Goal: Task Accomplishment & Management: Use online tool/utility

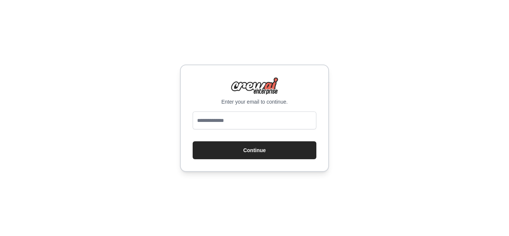
click at [256, 121] on input "email" at bounding box center [255, 120] width 124 height 18
type input "**********"
click at [250, 151] on button "Continue" at bounding box center [255, 150] width 124 height 18
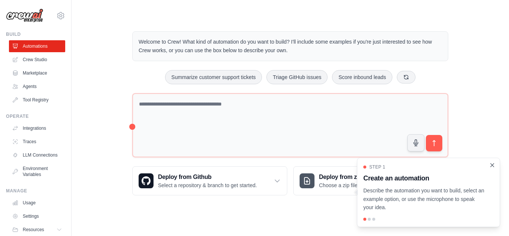
click at [493, 165] on icon "Close walkthrough" at bounding box center [492, 164] width 3 height 3
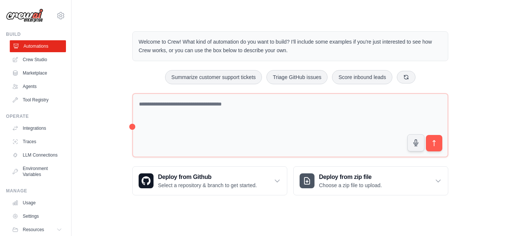
click at [34, 47] on link "Automations" at bounding box center [38, 46] width 56 height 12
click at [37, 56] on link "Crew Studio" at bounding box center [38, 60] width 56 height 12
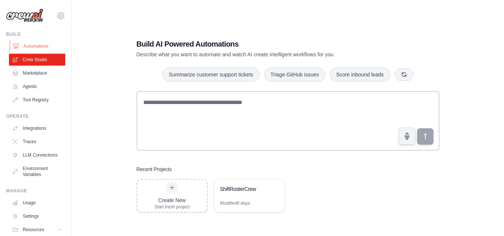
click at [34, 44] on link "Automations" at bounding box center [38, 46] width 56 height 12
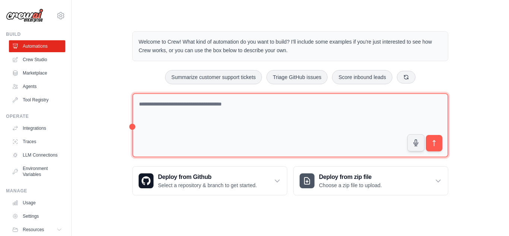
click at [233, 107] on textarea at bounding box center [290, 125] width 316 height 64
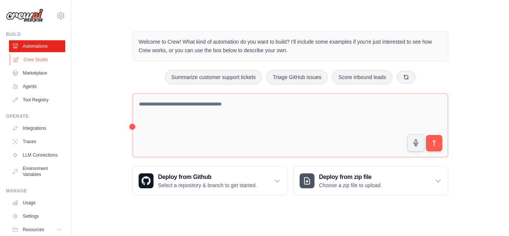
click at [47, 57] on link "Crew Studio" at bounding box center [38, 60] width 56 height 12
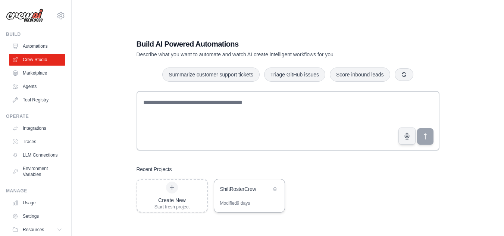
click at [245, 193] on div "ShiftRosterCrew" at bounding box center [245, 189] width 51 height 9
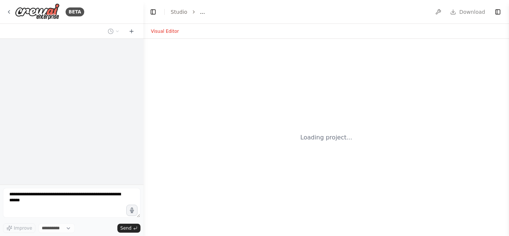
select select "****"
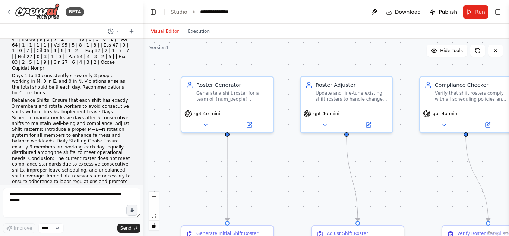
scroll to position [7901, 0]
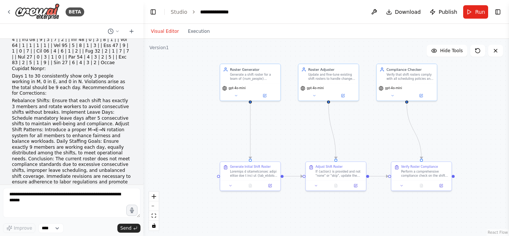
drag, startPoint x: 341, startPoint y: 193, endPoint x: 311, endPoint y: 145, distance: 56.6
click at [311, 145] on div ".deletable-edge-delete-btn { width: 20px; height: 20px; border: 0px solid #ffff…" at bounding box center [326, 137] width 366 height 197
click at [468, 13] on button "Run" at bounding box center [475, 11] width 25 height 13
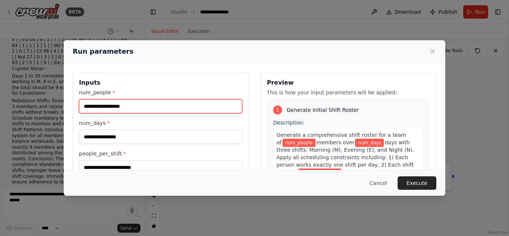
click at [142, 106] on input "num_people *" at bounding box center [160, 106] width 163 height 14
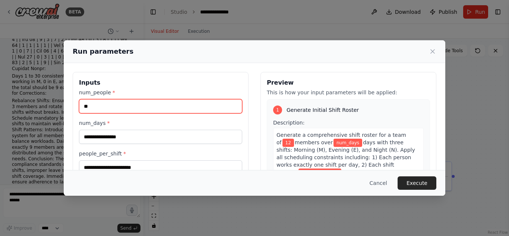
type input "**"
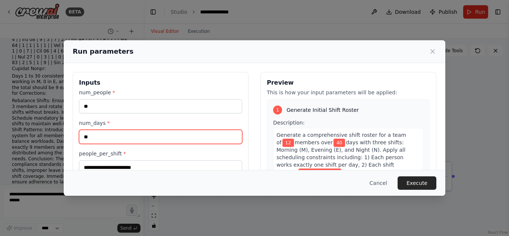
type input "*"
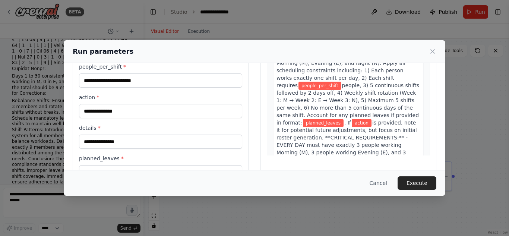
scroll to position [87, 0]
type input "**"
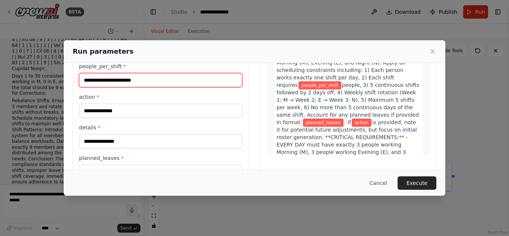
click at [146, 81] on input "people_per_shift *" at bounding box center [160, 80] width 163 height 14
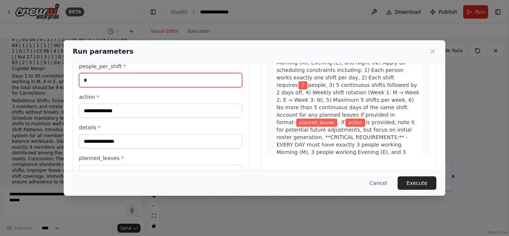
scroll to position [111, 0]
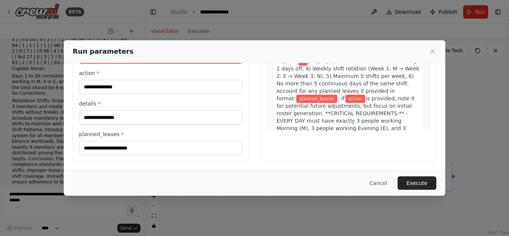
type input "*"
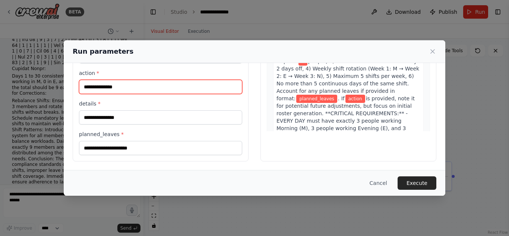
click at [183, 86] on input "action *" at bounding box center [160, 87] width 163 height 14
type input "**"
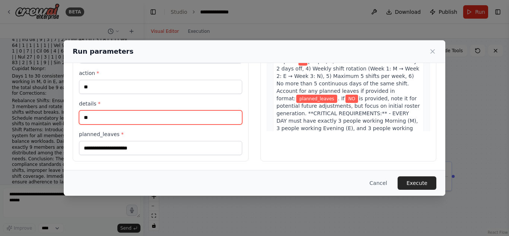
type input "**"
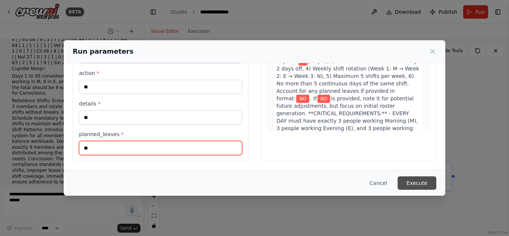
type input "**"
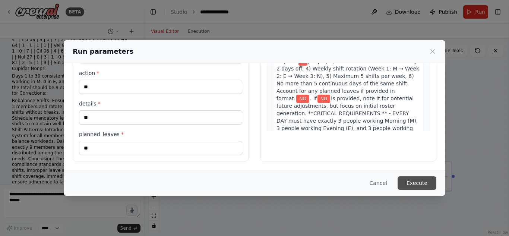
click at [416, 178] on button "Execute" at bounding box center [417, 182] width 39 height 13
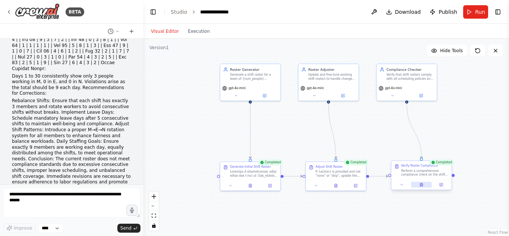
click at [421, 183] on icon at bounding box center [421, 184] width 3 height 3
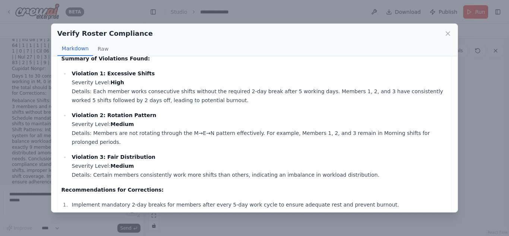
scroll to position [320, 0]
click at [447, 32] on icon at bounding box center [448, 34] width 4 height 4
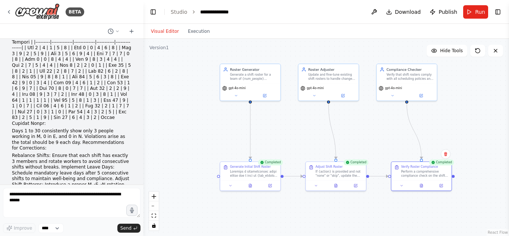
scroll to position [7929, 0]
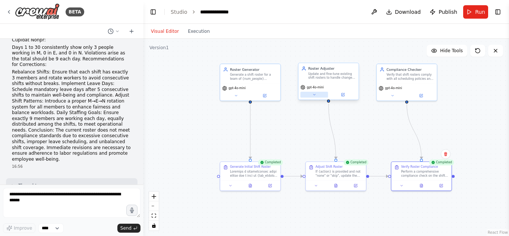
click at [316, 95] on icon at bounding box center [314, 95] width 4 height 4
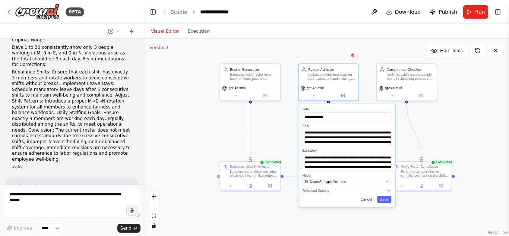
click at [367, 197] on button "Cancel" at bounding box center [367, 199] width 18 height 7
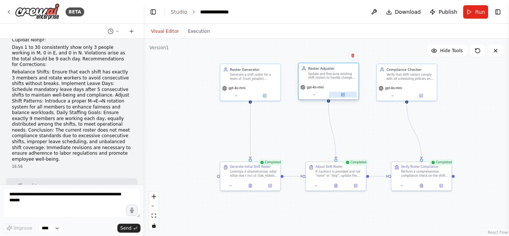
click at [344, 95] on icon at bounding box center [342, 94] width 3 height 3
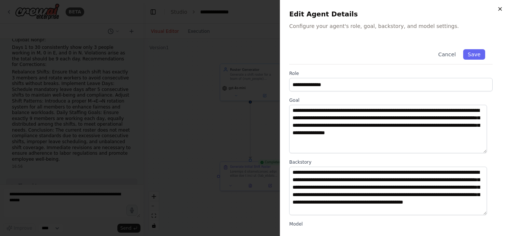
click at [498, 6] on icon "button" at bounding box center [500, 9] width 6 height 6
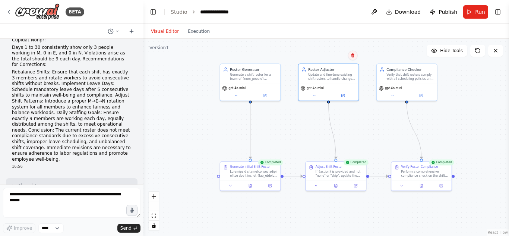
click at [351, 54] on icon at bounding box center [353, 55] width 4 height 4
click at [342, 54] on button "Confirm" at bounding box center [331, 55] width 26 height 9
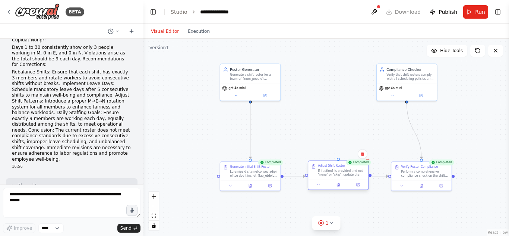
drag, startPoint x: 346, startPoint y: 178, endPoint x: 340, endPoint y: 176, distance: 6.6
click at [340, 176] on div "If {action} is provided and not "none" or "skip", update the existing shift ros…" at bounding box center [341, 173] width 47 height 8
click at [363, 154] on icon at bounding box center [362, 154] width 3 height 4
click at [344, 154] on button "Confirm" at bounding box center [341, 153] width 26 height 9
drag, startPoint x: 282, startPoint y: 175, endPoint x: 376, endPoint y: 81, distance: 133.1
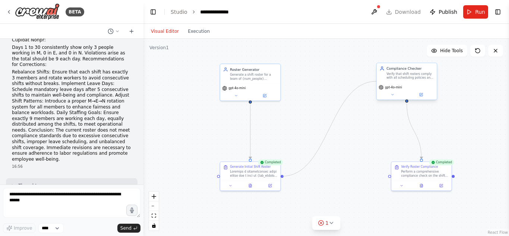
click at [376, 81] on div "Roster Generator Generate a shift roster for a team of {num_people} members ove…" at bounding box center [315, 103] width 240 height 129
click at [284, 177] on div ".deletable-edge-delete-btn { width: 20px; height: 20px; border: 0px solid #ffff…" at bounding box center [326, 137] width 366 height 197
drag, startPoint x: 283, startPoint y: 176, endPoint x: 377, endPoint y: 79, distance: 134.9
click at [377, 79] on div "Roster Generator Generate a shift roster for a team of {num_people} members ove…" at bounding box center [315, 103] width 240 height 129
drag, startPoint x: 377, startPoint y: 79, endPoint x: 354, endPoint y: 84, distance: 23.6
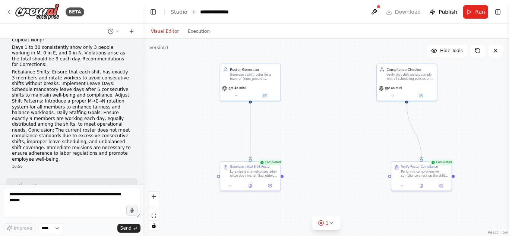
click at [354, 84] on div ".deletable-edge-delete-btn { width: 20px; height: 20px; border: 0px solid #ffff…" at bounding box center [326, 137] width 366 height 197
click at [382, 79] on div "Compliance Checker Verify that shift rosters comply with all scheduling policie…" at bounding box center [407, 73] width 54 height 14
drag, startPoint x: 382, startPoint y: 79, endPoint x: 378, endPoint y: 79, distance: 4.1
click at [378, 79] on div "Compliance Checker Verify that shift rosters comply with all scheduling policie…" at bounding box center [407, 72] width 60 height 19
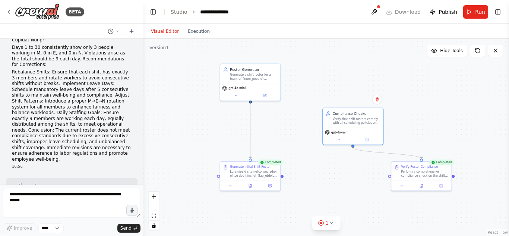
drag, startPoint x: 378, startPoint y: 79, endPoint x: 318, endPoint y: 125, distance: 76.0
click at [318, 125] on div ".deletable-edge-delete-btn { width: 20px; height: 20px; border: 0px solid #ffff…" at bounding box center [326, 137] width 366 height 197
click at [332, 222] on icon at bounding box center [332, 223] width 6 height 6
click at [386, 209] on div ".deletable-edge-delete-btn { width: 20px; height: 20px; border: 0px solid #ffff…" at bounding box center [326, 137] width 366 height 197
click at [352, 203] on button at bounding box center [356, 203] width 13 height 9
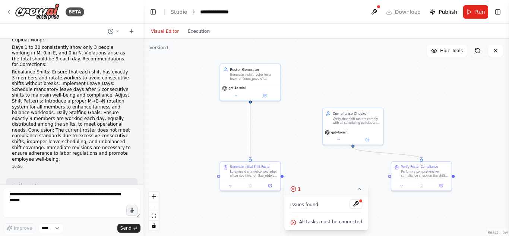
click at [476, 50] on icon at bounding box center [478, 51] width 6 height 6
click at [356, 190] on icon at bounding box center [359, 189] width 6 height 6
click at [323, 221] on icon at bounding box center [321, 223] width 6 height 6
drag, startPoint x: 283, startPoint y: 176, endPoint x: 323, endPoint y: 126, distance: 64.5
click at [323, 126] on div "Roster Generator Generate a shift roster for a team of {num_people} members ove…" at bounding box center [315, 103] width 240 height 129
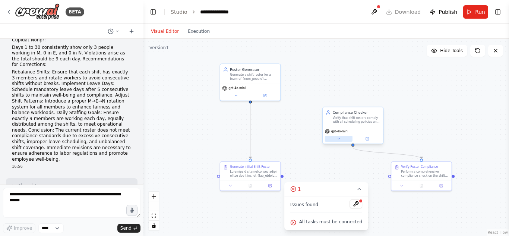
click at [340, 139] on icon at bounding box center [339, 139] width 4 height 4
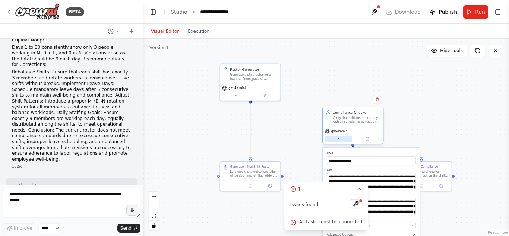
click at [340, 139] on icon at bounding box center [339, 138] width 2 height 1
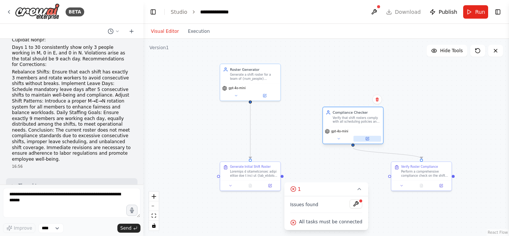
click at [367, 137] on icon at bounding box center [367, 139] width 4 height 4
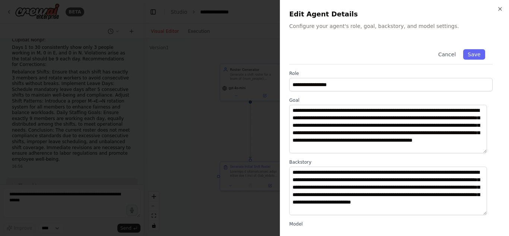
scroll to position [102, 0]
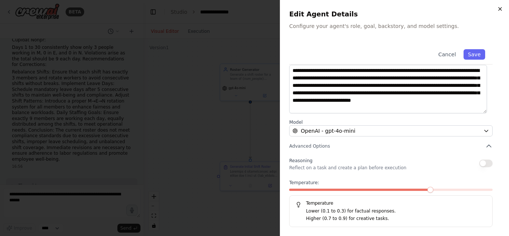
click at [502, 8] on icon "button" at bounding box center [500, 9] width 6 height 6
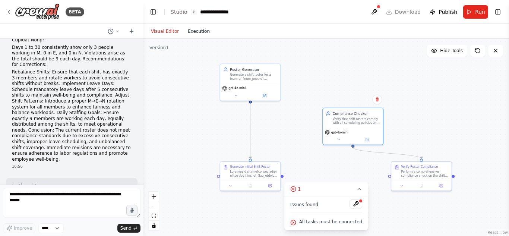
click at [189, 29] on button "Execution" at bounding box center [198, 31] width 31 height 9
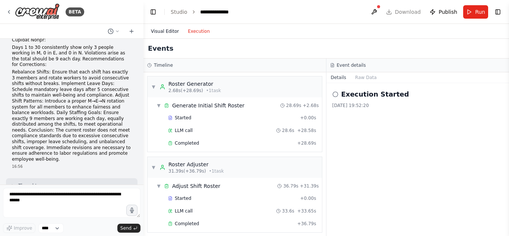
click at [160, 31] on button "Visual Editor" at bounding box center [164, 31] width 37 height 9
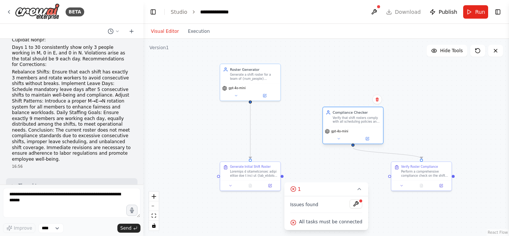
click at [359, 129] on div "gpt-4o-mini" at bounding box center [353, 131] width 56 height 5
drag, startPoint x: 347, startPoint y: 190, endPoint x: 358, endPoint y: 170, distance: 23.0
click at [358, 170] on div "Version 1 Hide Tools .deletable-edge-delete-btn { width: 20px; height: 20px; bo…" at bounding box center [326, 137] width 366 height 197
click at [330, 129] on div "gpt-4o-mini" at bounding box center [336, 131] width 23 height 5
drag, startPoint x: 353, startPoint y: 145, endPoint x: 283, endPoint y: 179, distance: 78.5
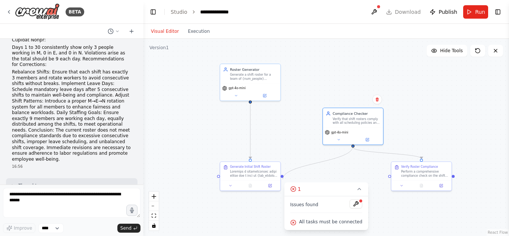
click at [283, 179] on div ".deletable-edge-delete-btn { width: 20px; height: 20px; border: 0px solid #ffff…" at bounding box center [326, 137] width 366 height 197
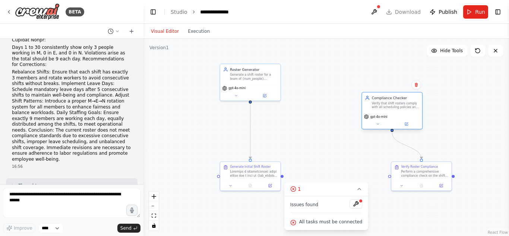
drag, startPoint x: 364, startPoint y: 115, endPoint x: 408, endPoint y: 100, distance: 47.3
click at [408, 100] on div "Compliance Checker Verify that shift rosters comply with all scheduling policie…" at bounding box center [395, 102] width 47 height 14
click at [408, 100] on div "Compliance Checker" at bounding box center [395, 97] width 47 height 5
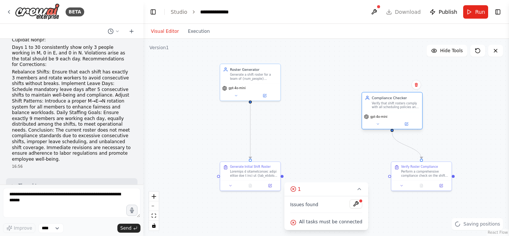
click at [408, 100] on div "Compliance Checker" at bounding box center [395, 97] width 47 height 5
click at [407, 124] on icon at bounding box center [407, 123] width 2 height 2
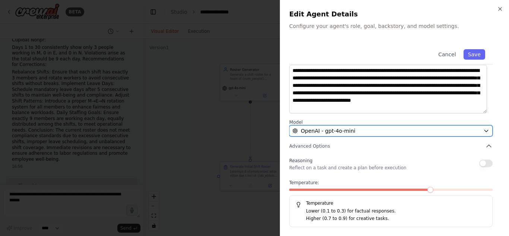
click at [445, 130] on div "OpenAI - gpt-4o-mini" at bounding box center [387, 130] width 188 height 7
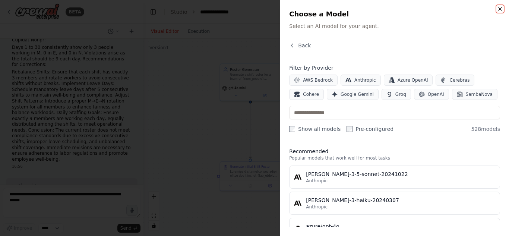
click at [500, 7] on icon "button" at bounding box center [500, 9] width 6 height 6
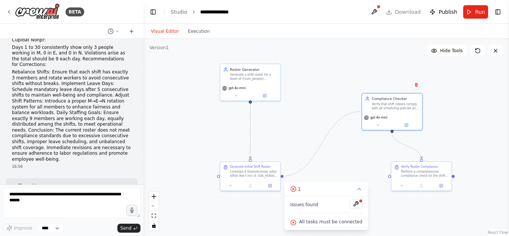
drag, startPoint x: 283, startPoint y: 176, endPoint x: 361, endPoint y: 111, distance: 101.4
click at [361, 111] on div ".deletable-edge-delete-btn { width: 20px; height: 20px; border: 0px solid #ffff…" at bounding box center [326, 137] width 366 height 197
drag, startPoint x: 317, startPoint y: 135, endPoint x: 300, endPoint y: 131, distance: 18.1
click at [300, 131] on div ".deletable-edge-delete-btn { width: 20px; height: 20px; border: 0px solid #ffff…" at bounding box center [326, 137] width 366 height 197
click at [408, 102] on div "Verify that shift rosters comply with all scheduling policies and flag any viol…" at bounding box center [395, 105] width 47 height 8
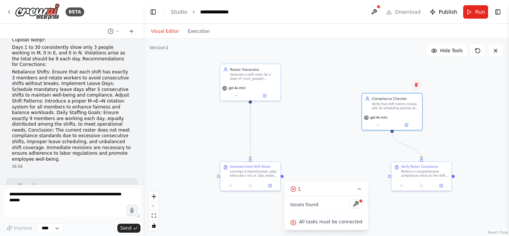
click at [418, 84] on icon at bounding box center [416, 84] width 4 height 4
click at [395, 83] on button "Confirm" at bounding box center [395, 84] width 26 height 9
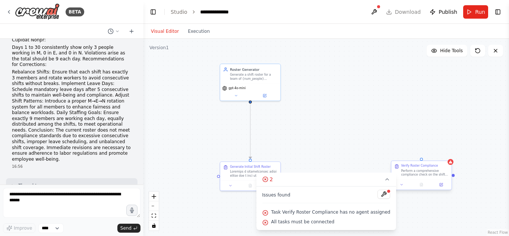
click at [441, 168] on div "Verify Roster Compliance Perform a comprehensive compliance check on the shift …" at bounding box center [424, 170] width 47 height 13
click at [445, 152] on icon at bounding box center [445, 154] width 3 height 4
click at [433, 153] on button "Confirm" at bounding box center [424, 153] width 26 height 9
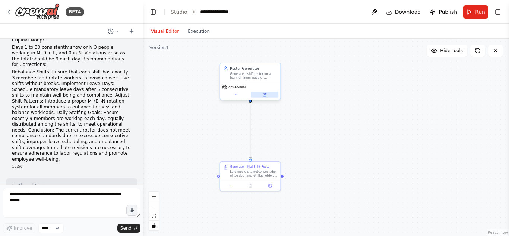
click at [264, 96] on icon at bounding box center [264, 94] width 3 height 3
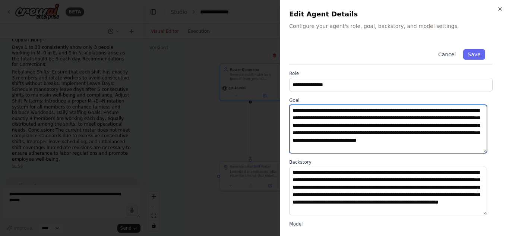
click at [416, 138] on textarea "**********" at bounding box center [388, 129] width 198 height 48
click at [446, 153] on textarea "**********" at bounding box center [388, 129] width 198 height 48
paste textarea "**********"
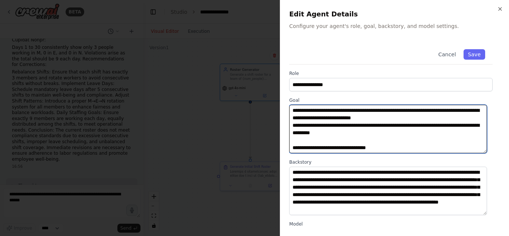
scroll to position [259, 0]
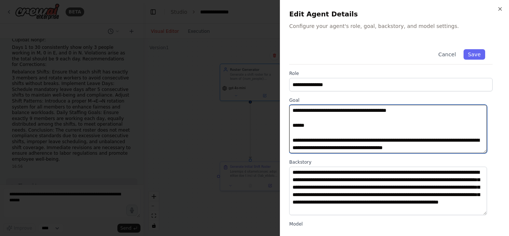
type textarea "**********"
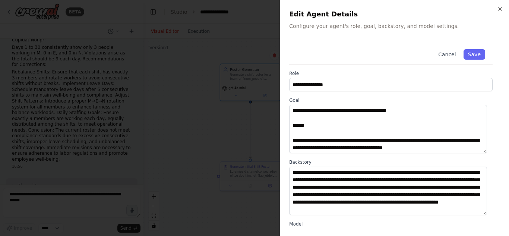
click at [354, 166] on div "Backstory" at bounding box center [390, 187] width 203 height 56
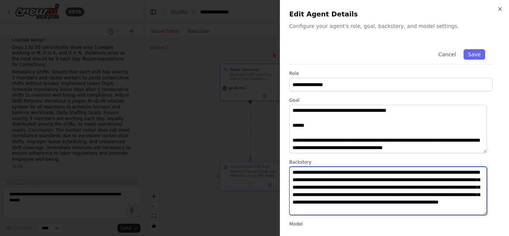
click at [360, 192] on textarea at bounding box center [388, 191] width 198 height 48
click at [425, 189] on textarea at bounding box center [388, 191] width 198 height 48
paste textarea "**********"
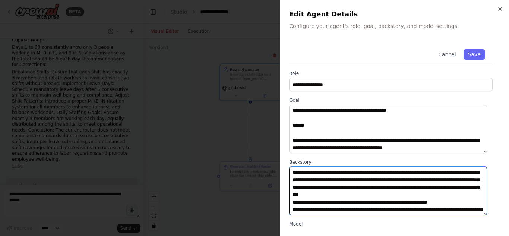
scroll to position [58, 0]
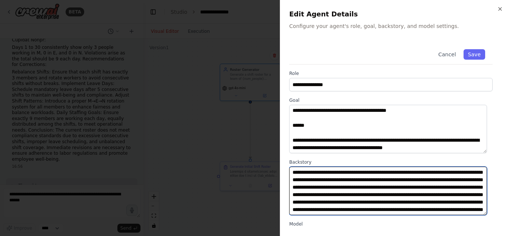
type textarea "**********"
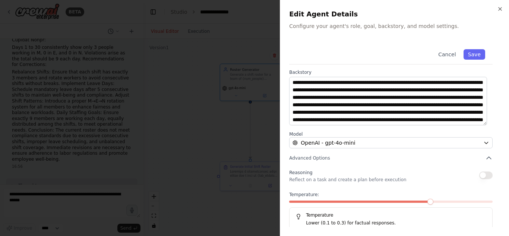
scroll to position [102, 0]
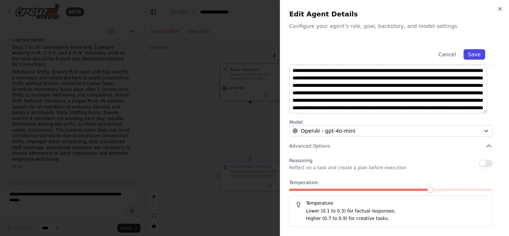
click at [471, 55] on button "Save" at bounding box center [475, 54] width 22 height 10
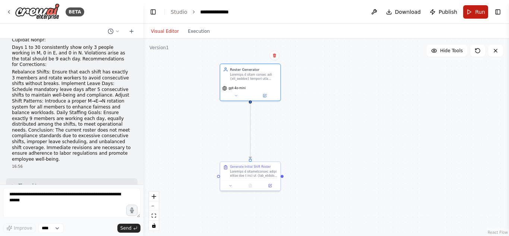
click at [473, 13] on button "Run" at bounding box center [475, 11] width 25 height 13
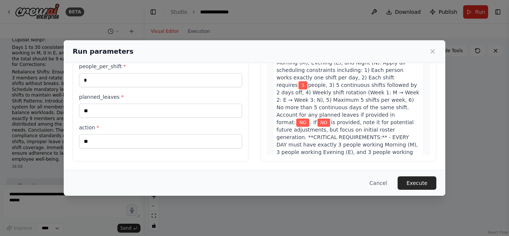
scroll to position [0, 0]
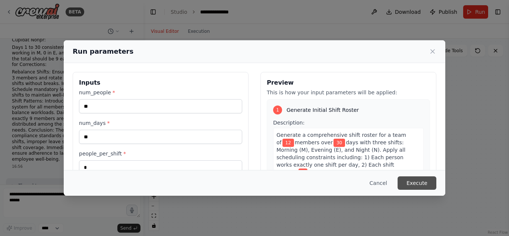
click at [424, 179] on button "Execute" at bounding box center [417, 182] width 39 height 13
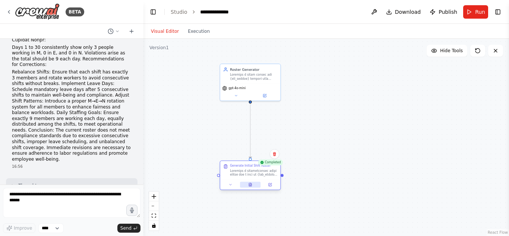
click at [247, 186] on button at bounding box center [250, 185] width 21 height 6
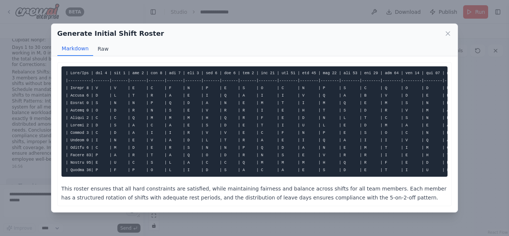
click at [101, 50] on button "Raw" at bounding box center [103, 49] width 20 height 14
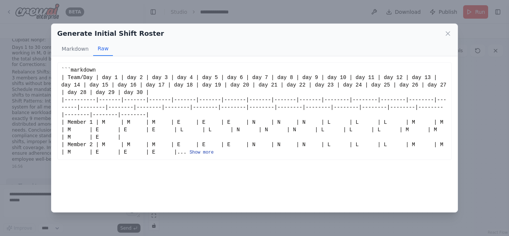
click at [190, 151] on button "Show more" at bounding box center [202, 152] width 24 height 6
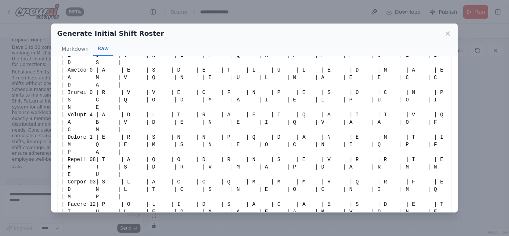
scroll to position [222, 0]
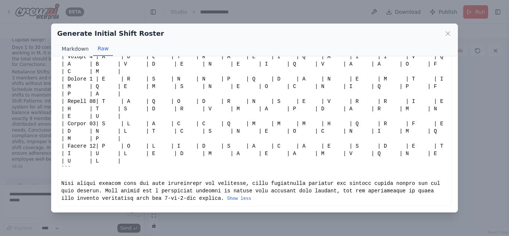
click at [82, 54] on button "Markdown" at bounding box center [75, 49] width 36 height 14
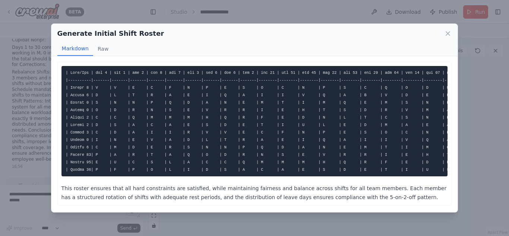
scroll to position [7, 0]
click at [448, 34] on icon at bounding box center [448, 34] width 4 height 4
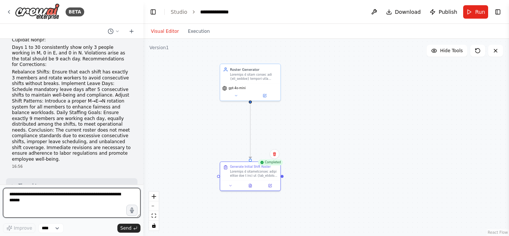
click at [42, 199] on textarea at bounding box center [72, 203] width 138 height 30
type textarea "**********"
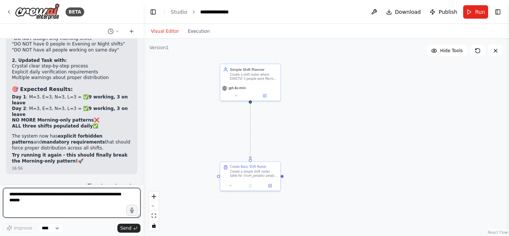
scroll to position [8297, 0]
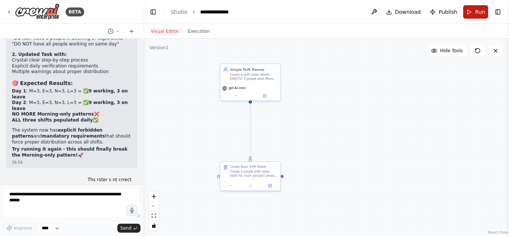
click at [477, 11] on span "Run" at bounding box center [480, 11] width 10 height 7
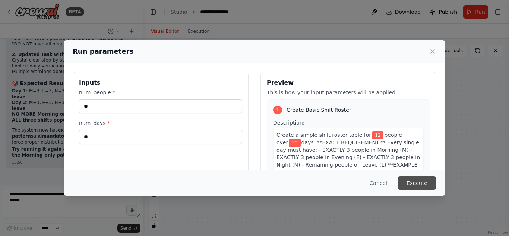
click at [417, 181] on button "Execute" at bounding box center [417, 182] width 39 height 13
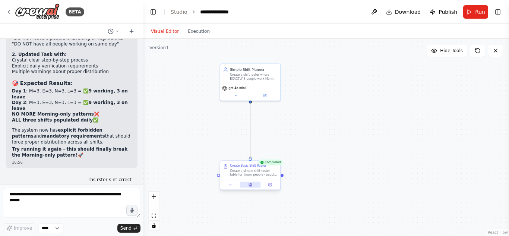
click at [249, 186] on icon at bounding box center [250, 185] width 4 height 4
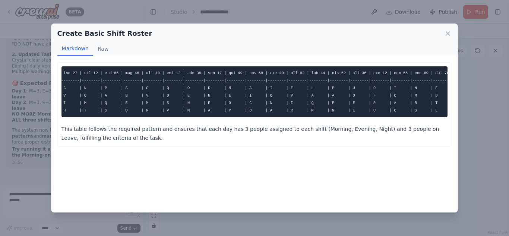
scroll to position [0, 0]
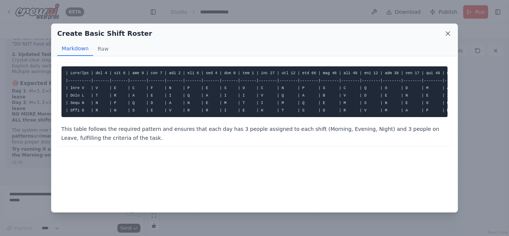
click at [449, 34] on icon at bounding box center [447, 33] width 7 height 7
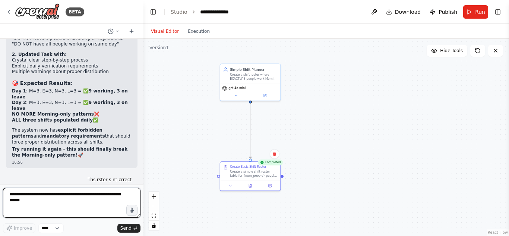
click at [63, 198] on textarea at bounding box center [72, 203] width 138 height 30
type textarea "**********"
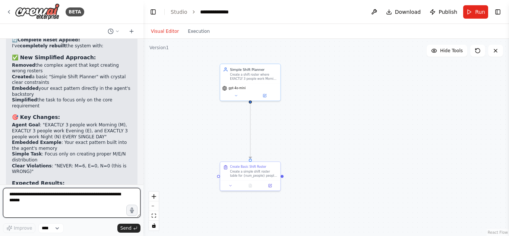
scroll to position [8627, 0]
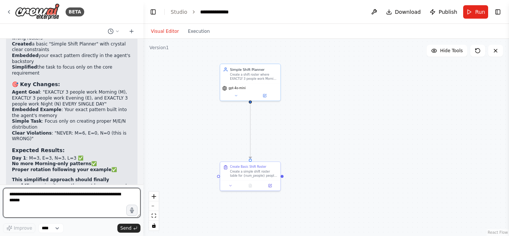
click at [90, 203] on textarea at bounding box center [72, 203] width 138 height 30
drag, startPoint x: 33, startPoint y: 130, endPoint x: 77, endPoint y: 124, distance: 44.7
copy p "(num_people, num_days,"
click at [67, 195] on textarea at bounding box center [72, 203] width 138 height 30
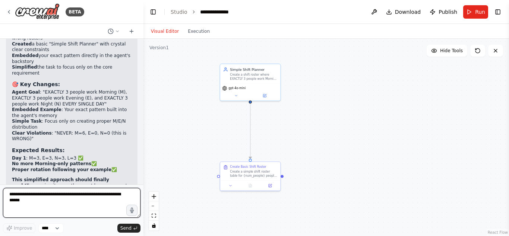
paste textarea "**********"
type textarea "**********"
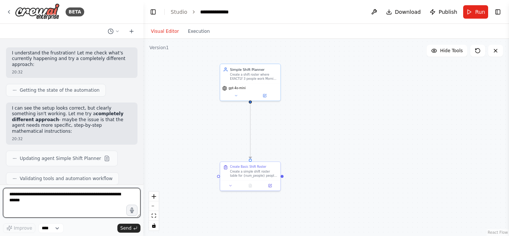
scroll to position [8821, 0]
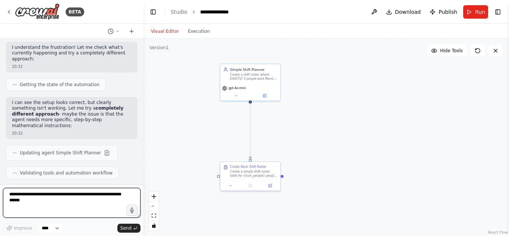
click at [74, 199] on textarea at bounding box center [72, 203] width 138 height 30
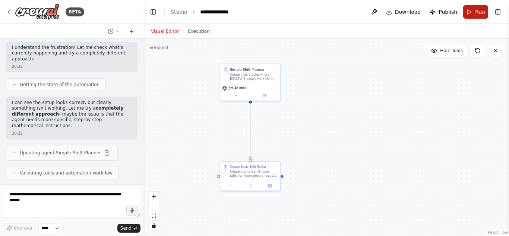
click at [475, 14] on button "Run" at bounding box center [475, 11] width 25 height 13
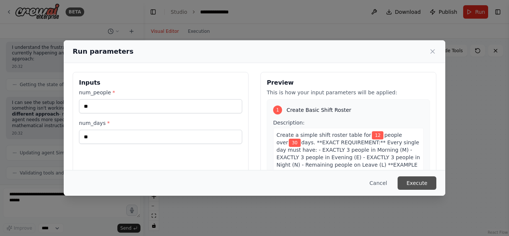
click at [418, 184] on button "Execute" at bounding box center [417, 182] width 39 height 13
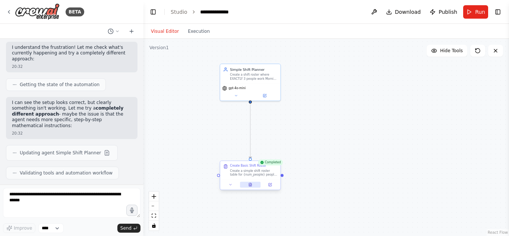
click at [250, 184] on icon at bounding box center [250, 184] width 0 height 0
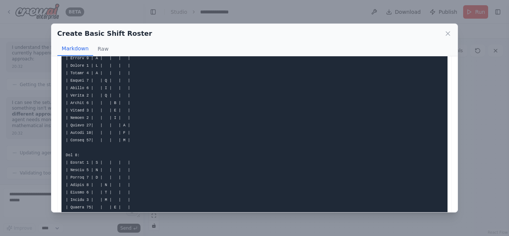
scroll to position [0, 0]
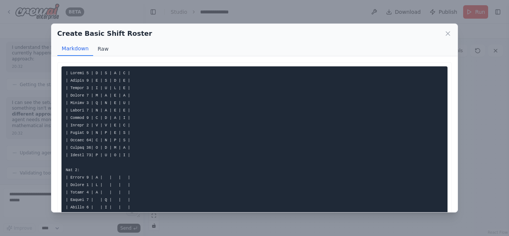
click at [98, 48] on button "Raw" at bounding box center [103, 49] width 20 height 14
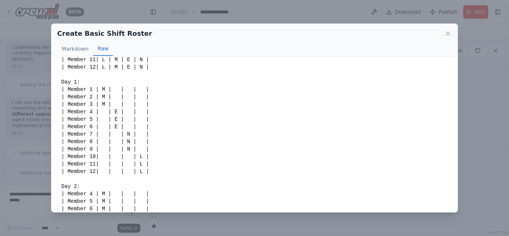
scroll to position [155, 0]
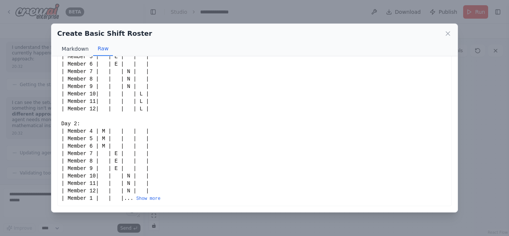
click at [73, 44] on button "Markdown" at bounding box center [75, 49] width 36 height 14
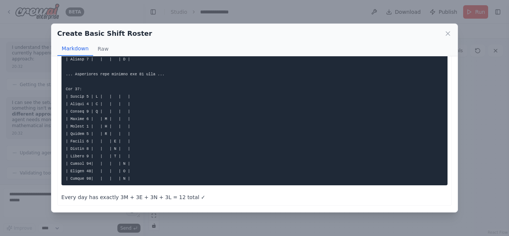
scroll to position [0, 0]
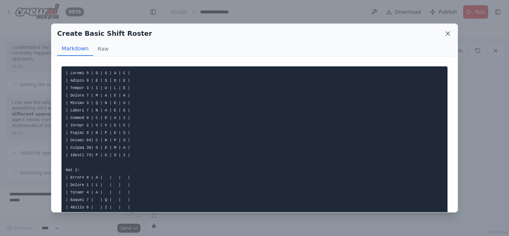
click at [450, 32] on icon at bounding box center [448, 34] width 4 height 4
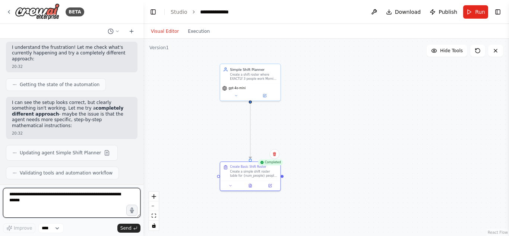
click at [107, 194] on textarea at bounding box center [72, 203] width 138 height 30
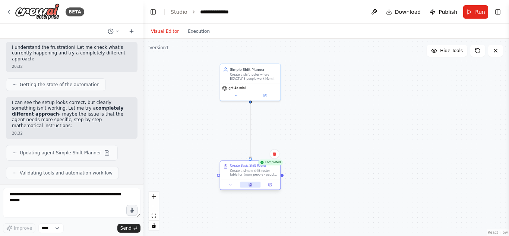
click at [250, 185] on icon at bounding box center [250, 185] width 1 height 0
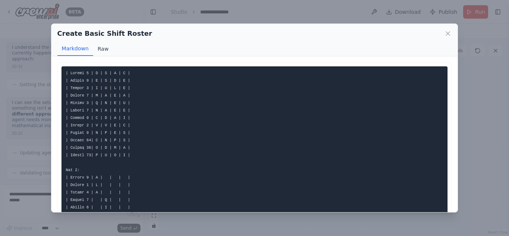
click at [98, 48] on button "Raw" at bounding box center [103, 49] width 20 height 14
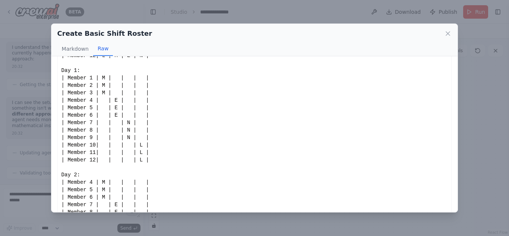
scroll to position [155, 0]
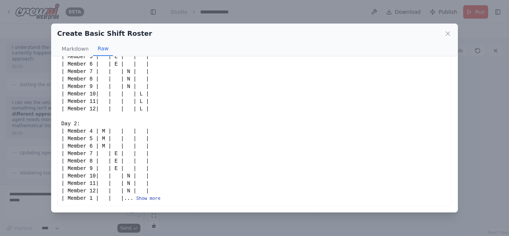
click at [151, 199] on button "Show more" at bounding box center [148, 199] width 24 height 6
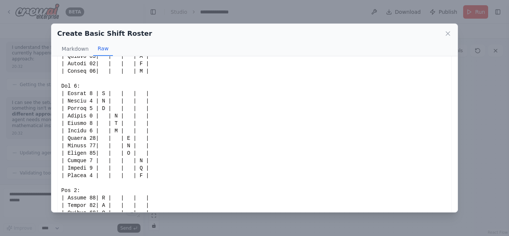
scroll to position [193, 0]
click at [449, 33] on icon at bounding box center [448, 34] width 4 height 4
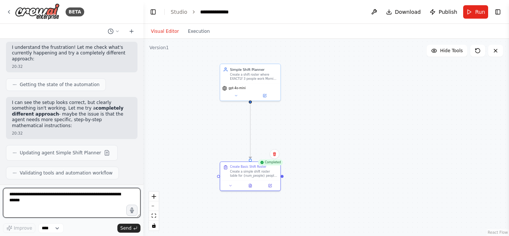
click at [94, 196] on textarea at bounding box center [72, 203] width 138 height 30
type textarea "*"
type textarea "**********"
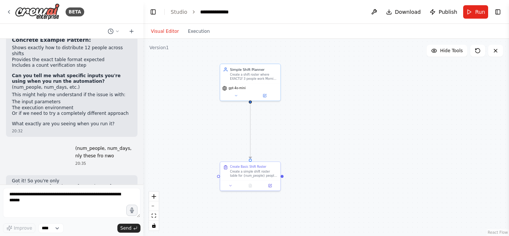
scroll to position [9043, 0]
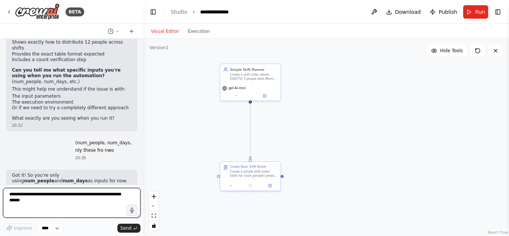
click at [74, 194] on textarea at bounding box center [72, 203] width 138 height 30
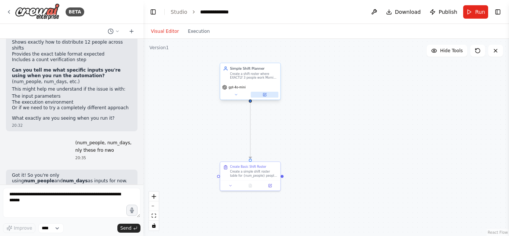
click at [265, 95] on icon at bounding box center [265, 94] width 2 height 2
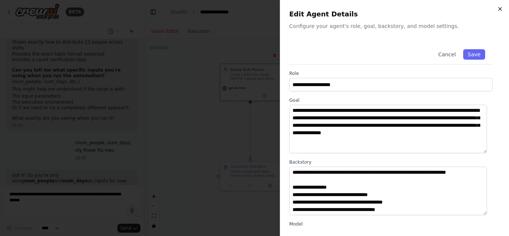
click at [498, 9] on icon "button" at bounding box center [500, 9] width 6 height 6
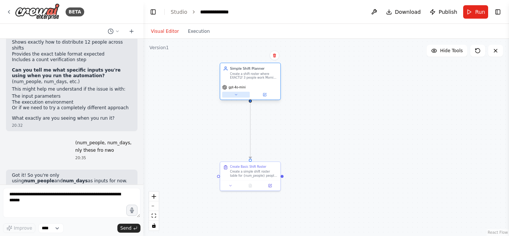
click at [237, 95] on icon at bounding box center [236, 95] width 4 height 4
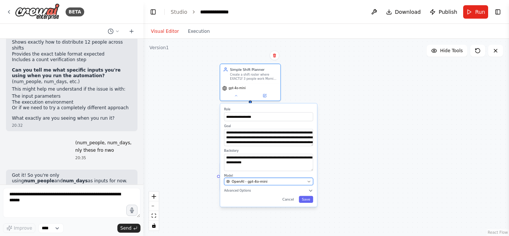
click at [302, 180] on div "OpenAI - gpt-4o-mini" at bounding box center [265, 181] width 79 height 5
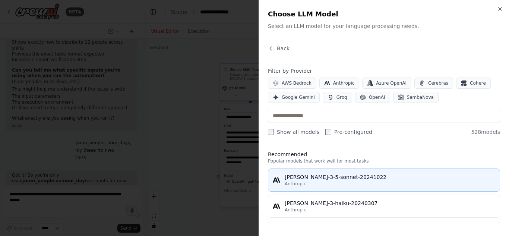
click at [359, 176] on div "claude-3-5-sonnet-20241022" at bounding box center [390, 176] width 211 height 7
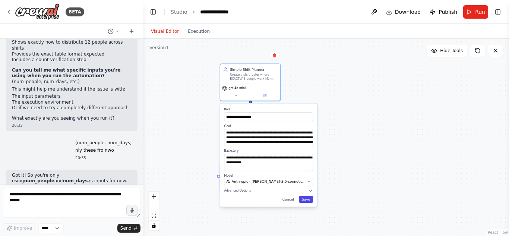
click at [308, 199] on button "Save" at bounding box center [306, 199] width 14 height 7
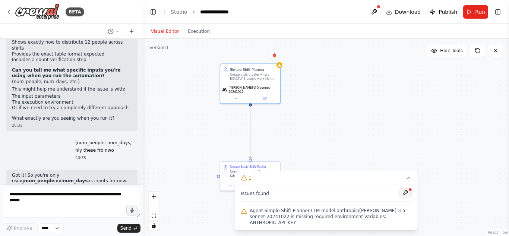
click at [407, 197] on button at bounding box center [405, 192] width 13 height 9
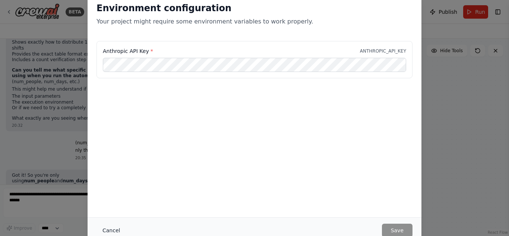
click at [108, 229] on button "Cancel" at bounding box center [111, 230] width 29 height 13
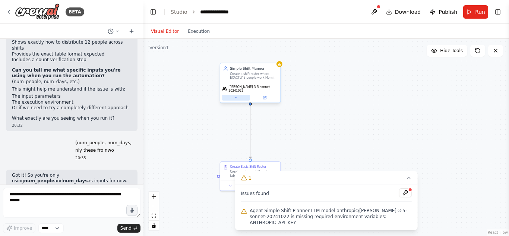
click at [236, 96] on icon at bounding box center [236, 98] width 4 height 4
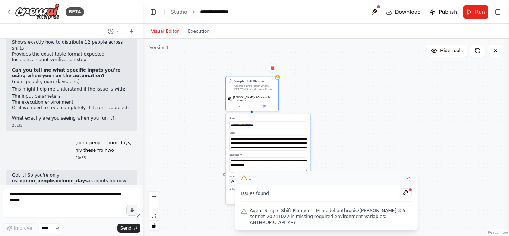
click at [410, 181] on icon at bounding box center [409, 178] width 6 height 6
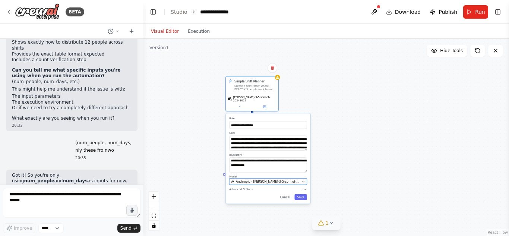
click at [273, 178] on button "Anthropic - claude-3-5-sonnet-20241022" at bounding box center [268, 181] width 78 height 6
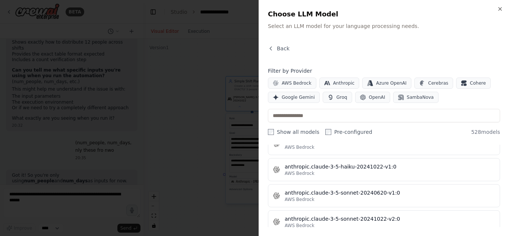
scroll to position [584, 0]
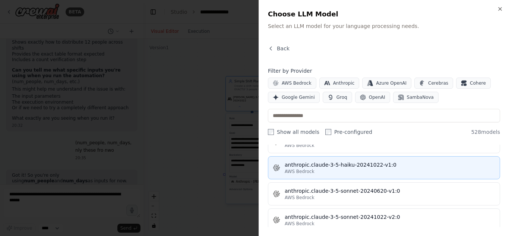
click at [365, 166] on div "anthropic.claude-3-5-haiku-20241022-v1:0" at bounding box center [390, 164] width 211 height 7
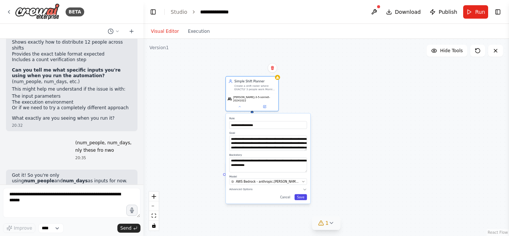
click at [301, 194] on button "Save" at bounding box center [300, 197] width 12 height 6
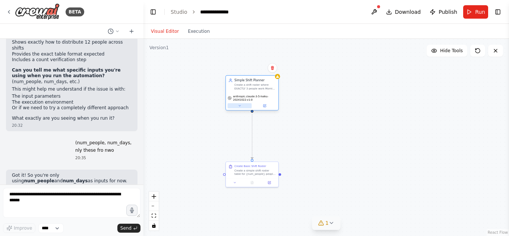
click at [240, 105] on icon at bounding box center [240, 105] width 2 height 1
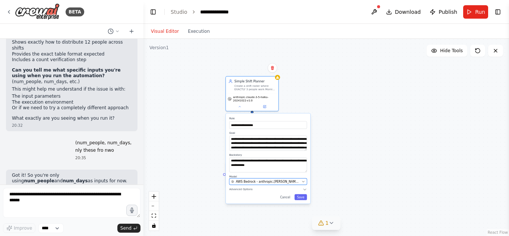
click at [299, 180] on span "AWS Bedrock - anthropic.claude-3-5-haiku-20241022-v1:0" at bounding box center [268, 181] width 64 height 4
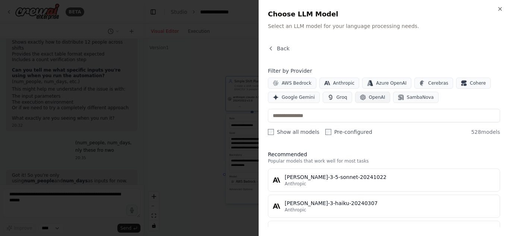
click at [373, 98] on span "OpenAI" at bounding box center [377, 97] width 16 height 6
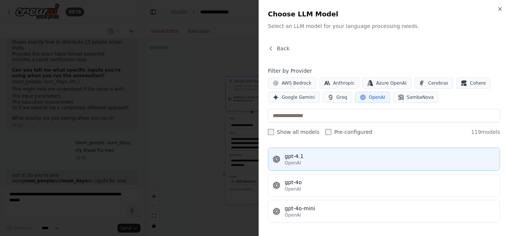
scroll to position [18, 0]
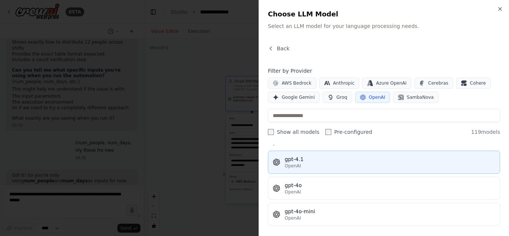
click at [354, 166] on div "OpenAI" at bounding box center [390, 166] width 211 height 6
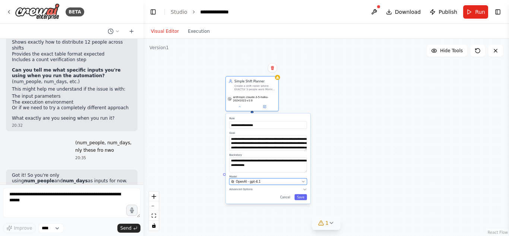
click at [271, 180] on div "OpenAI - gpt-4.1" at bounding box center [265, 181] width 69 height 4
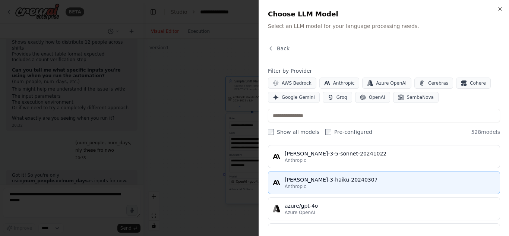
scroll to position [24, 0]
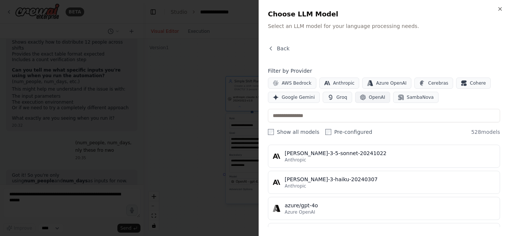
click at [373, 99] on span "OpenAI" at bounding box center [377, 97] width 16 height 6
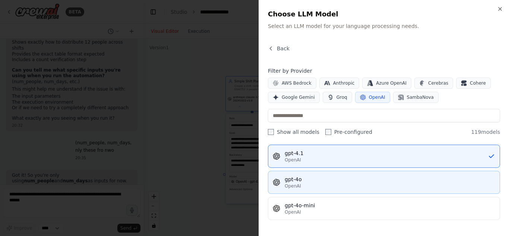
click at [337, 175] on button "gpt-4o OpenAI" at bounding box center [384, 182] width 232 height 23
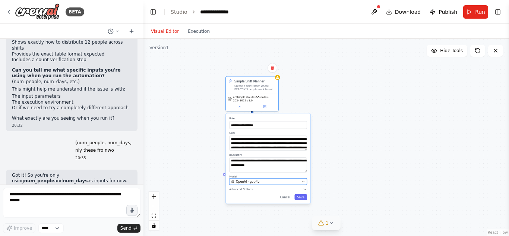
click at [277, 180] on div "OpenAI - gpt-4o" at bounding box center [265, 181] width 69 height 4
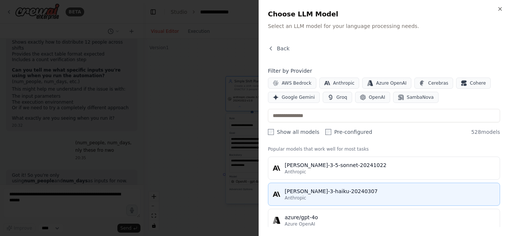
scroll to position [10, 0]
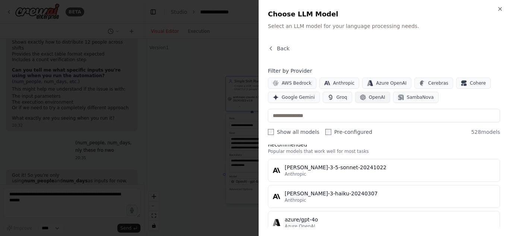
click at [372, 96] on span "OpenAI" at bounding box center [377, 97] width 16 height 6
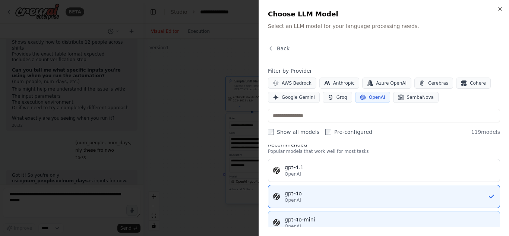
click at [318, 220] on div "gpt-4o-mini" at bounding box center [390, 219] width 211 height 7
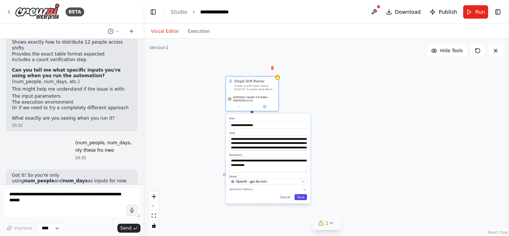
click at [302, 196] on button "Save" at bounding box center [300, 197] width 12 height 6
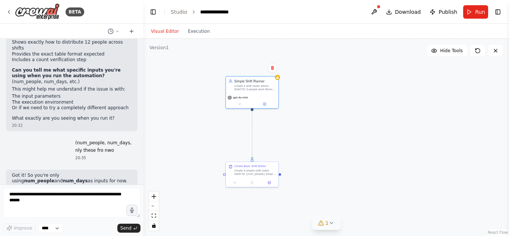
click at [330, 227] on button "1" at bounding box center [326, 223] width 29 height 14
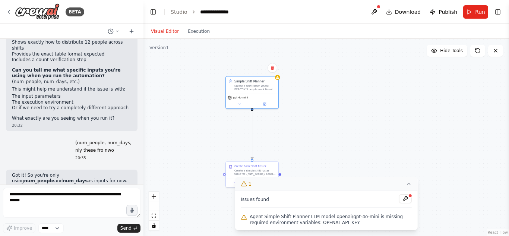
click at [407, 186] on icon at bounding box center [409, 184] width 6 height 6
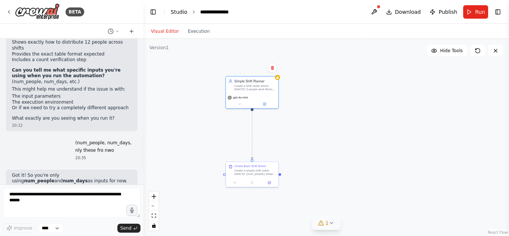
click at [176, 9] on link "Studio" at bounding box center [179, 12] width 17 height 6
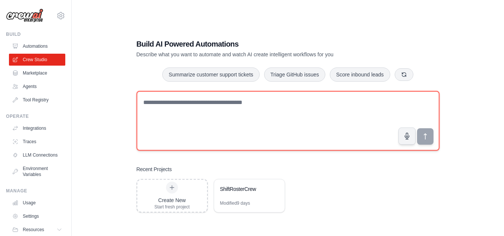
click at [219, 101] on textarea at bounding box center [287, 121] width 303 height 60
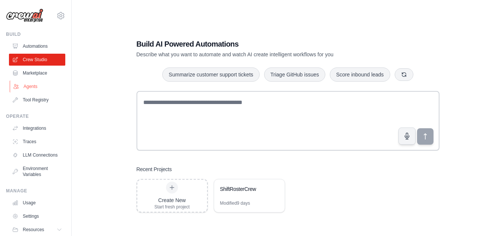
click at [32, 87] on link "Agents" at bounding box center [38, 87] width 56 height 12
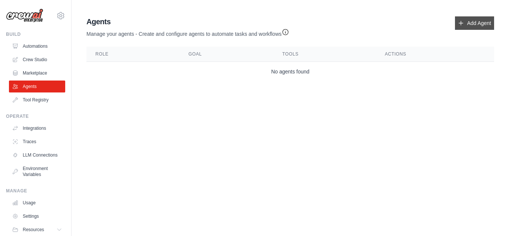
click at [477, 24] on link "Add Agent" at bounding box center [474, 22] width 39 height 13
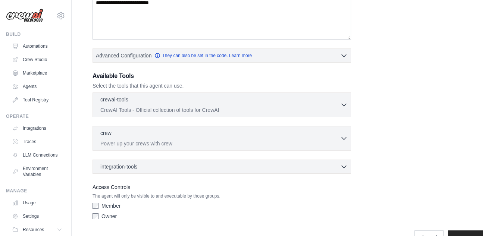
scroll to position [164, 0]
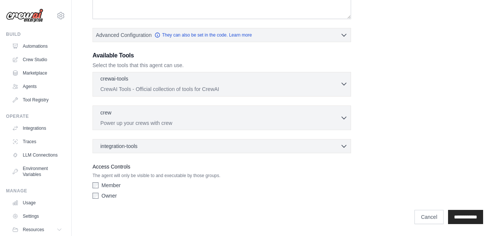
click at [345, 84] on icon "button" at bounding box center [343, 84] width 4 height 2
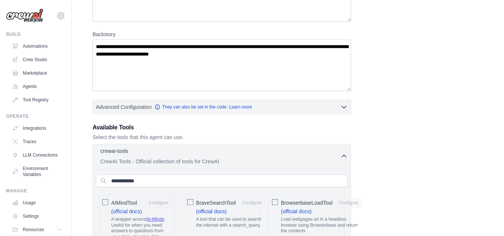
scroll to position [93, 0]
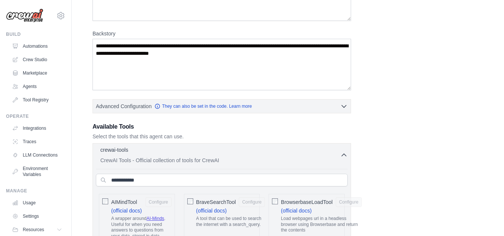
click at [343, 154] on icon "button" at bounding box center [343, 155] width 4 height 2
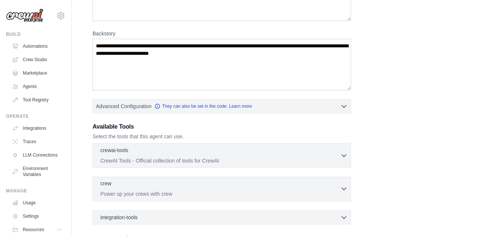
scroll to position [164, 0]
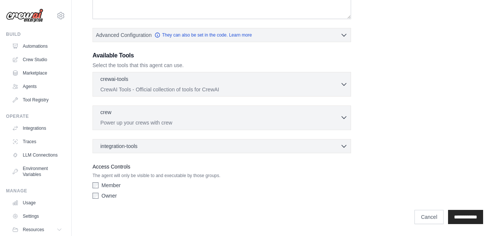
click at [330, 120] on p "Power up your crews with crew" at bounding box center [220, 122] width 240 height 7
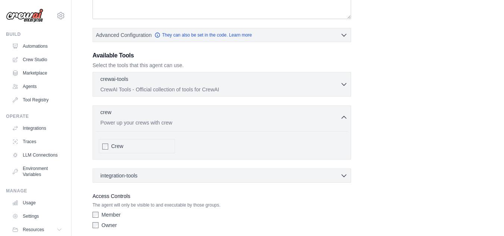
click at [330, 120] on p "Power up your crews with crew" at bounding box center [220, 122] width 240 height 7
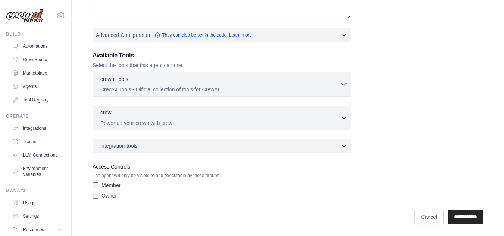
drag, startPoint x: 336, startPoint y: 140, endPoint x: 336, endPoint y: 147, distance: 7.1
click at [336, 147] on div "integration-tools 0 selected Box Save files to Box Gmail" at bounding box center [221, 146] width 258 height 14
click at [336, 147] on div "integration-tools 0 selected" at bounding box center [223, 145] width 247 height 7
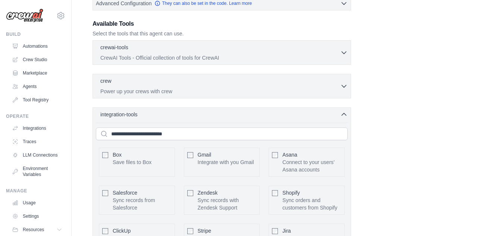
scroll to position [194, 0]
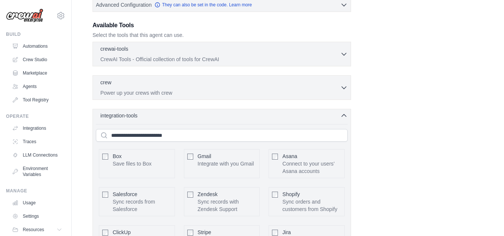
click at [341, 113] on icon "button" at bounding box center [343, 115] width 7 height 7
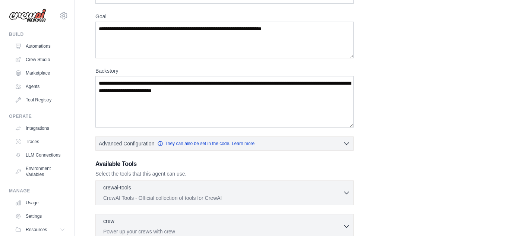
scroll to position [0, 0]
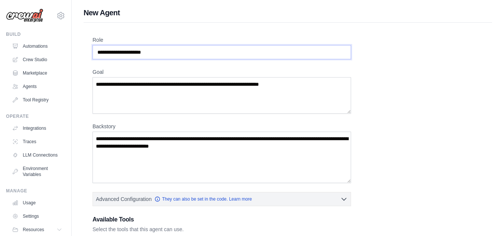
click at [194, 57] on input "Role" at bounding box center [221, 52] width 258 height 14
type input "**********"
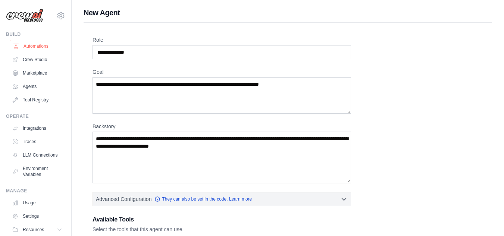
click at [40, 46] on link "Automations" at bounding box center [38, 46] width 56 height 12
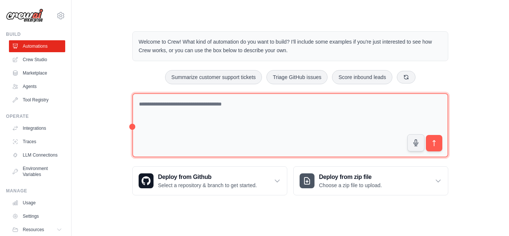
click at [270, 112] on textarea at bounding box center [290, 125] width 316 height 64
paste textarea "**********"
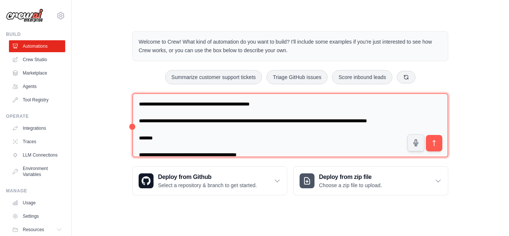
scroll to position [264, 0]
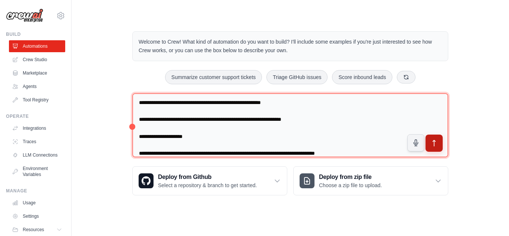
type textarea "**********"
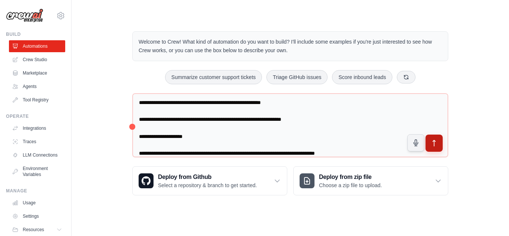
click at [433, 142] on icon "submit" at bounding box center [434, 143] width 8 height 8
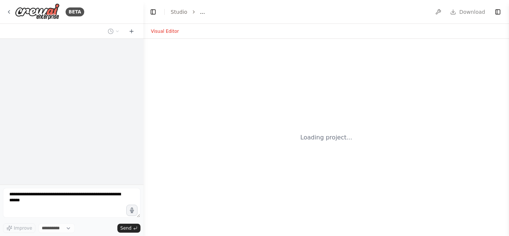
select select "****"
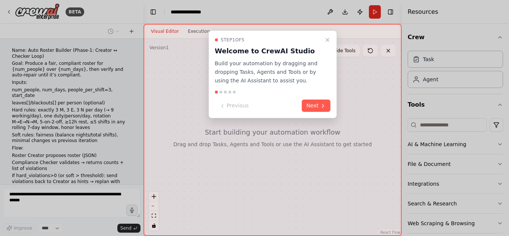
scroll to position [117, 0]
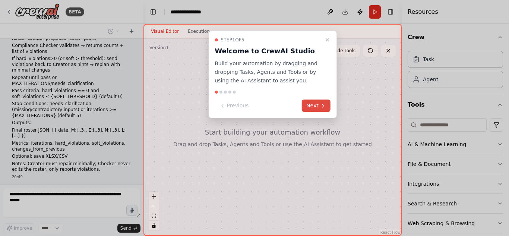
click at [314, 108] on button "Next" at bounding box center [316, 106] width 29 height 12
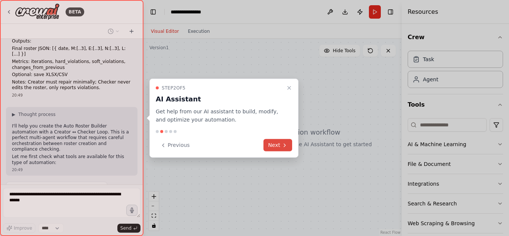
scroll to position [204, 0]
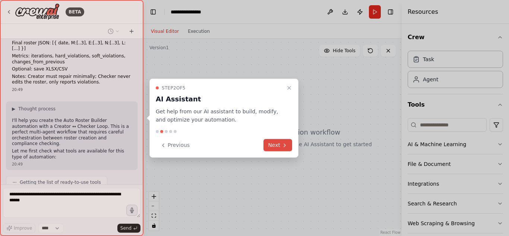
click at [279, 143] on button "Next" at bounding box center [278, 145] width 29 height 12
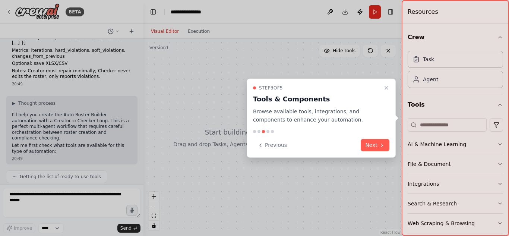
scroll to position [248, 0]
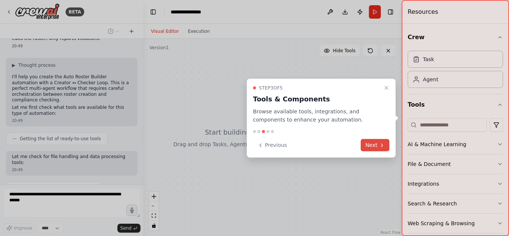
click at [379, 148] on button "Next" at bounding box center [375, 145] width 29 height 12
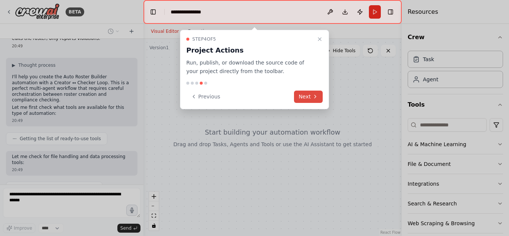
scroll to position [266, 0]
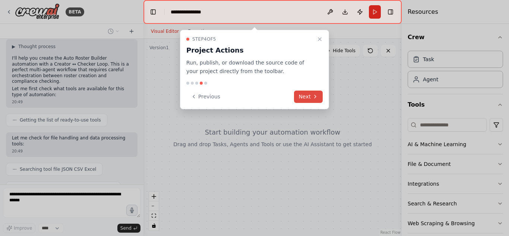
click at [310, 99] on button "Next" at bounding box center [308, 97] width 29 height 12
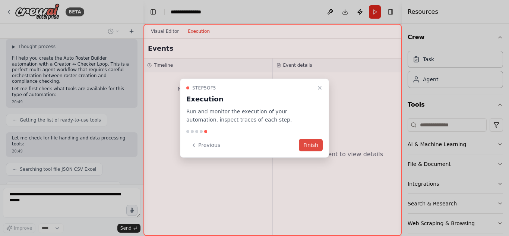
scroll to position [285, 0]
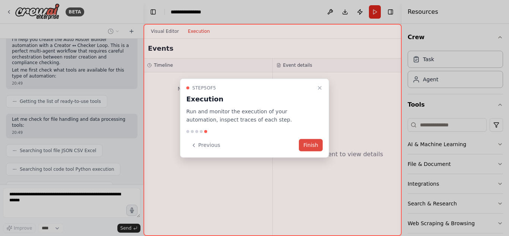
click at [313, 144] on button "Finish" at bounding box center [311, 145] width 24 height 12
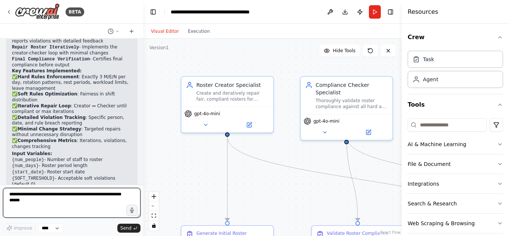
scroll to position [805, 0]
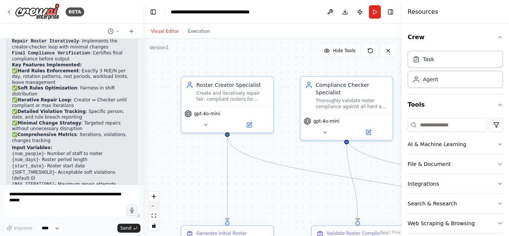
click at [155, 202] on button "zoom out" at bounding box center [154, 206] width 10 height 10
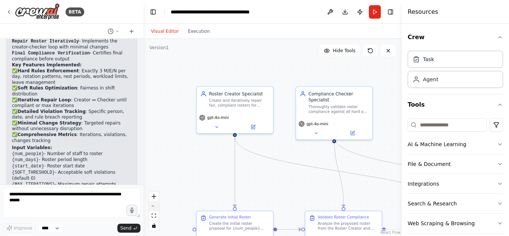
click at [155, 202] on button "zoom out" at bounding box center [154, 206] width 10 height 10
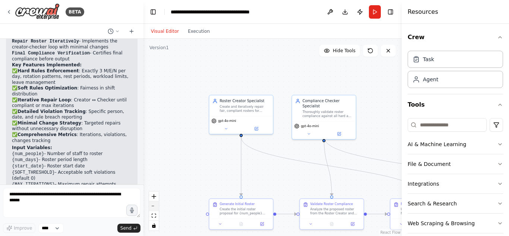
click at [155, 202] on button "zoom out" at bounding box center [154, 206] width 10 height 10
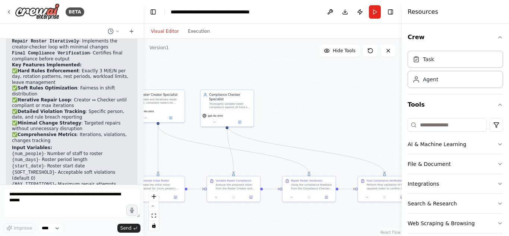
drag, startPoint x: 298, startPoint y: 173, endPoint x: 208, endPoint y: 160, distance: 90.3
click at [208, 160] on div ".deletable-edge-delete-btn { width: 20px; height: 20px; border: 0px solid #ffff…" at bounding box center [272, 137] width 258 height 197
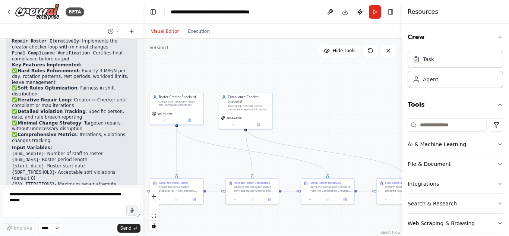
drag, startPoint x: 385, startPoint y: 118, endPoint x: 409, endPoint y: 121, distance: 24.4
click at [409, 121] on div "BETA Name: Auto Roster Builder (Phase-1: Creator ↔ Checker Loop) Goal: Produce …" at bounding box center [254, 118] width 509 height 236
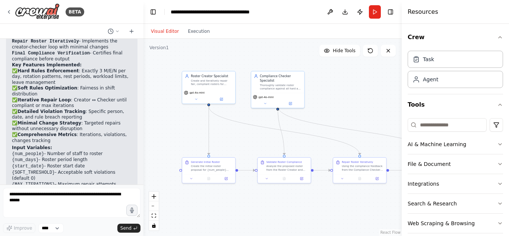
drag, startPoint x: 337, startPoint y: 121, endPoint x: 358, endPoint y: 98, distance: 31.6
click at [358, 98] on div ".deletable-edge-delete-btn { width: 20px; height: 20px; border: 0px solid #ffff…" at bounding box center [272, 137] width 258 height 197
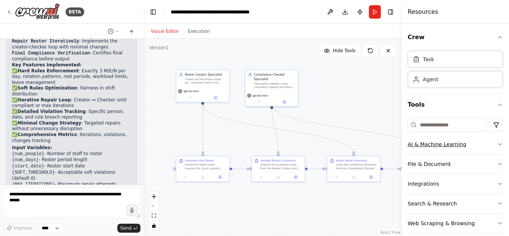
click at [491, 143] on button "AI & Machine Learning" at bounding box center [455, 144] width 95 height 19
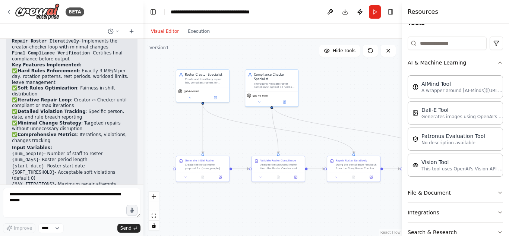
scroll to position [82, 0]
click at [497, 60] on icon "button" at bounding box center [500, 62] width 6 height 6
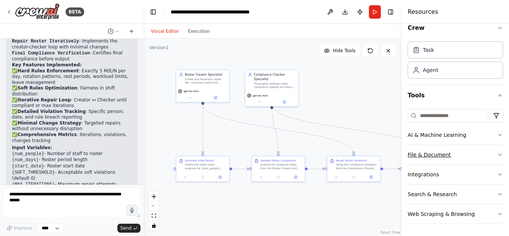
click at [497, 157] on icon "button" at bounding box center [500, 155] width 6 height 6
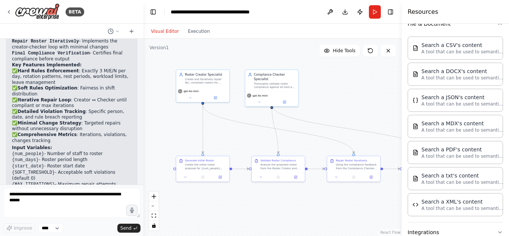
scroll to position [198, 0]
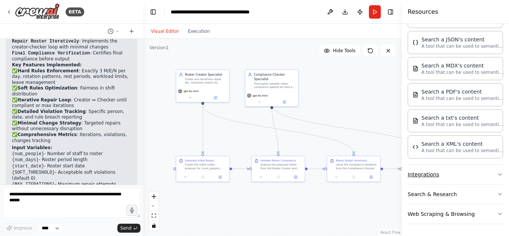
click at [497, 172] on icon "button" at bounding box center [500, 174] width 6 height 6
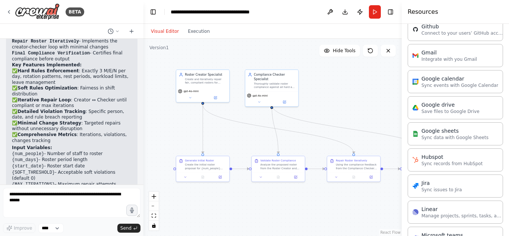
scroll to position [475, 0]
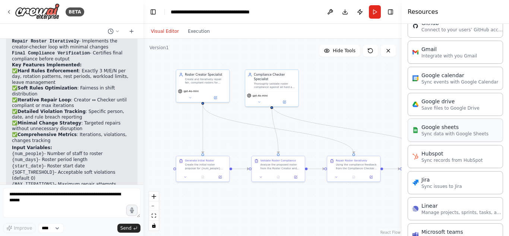
click at [470, 133] on p "Sync data with Google Sheets" at bounding box center [455, 134] width 67 height 6
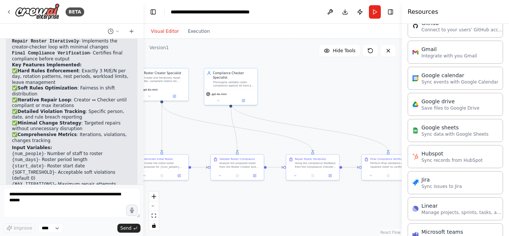
drag, startPoint x: 390, startPoint y: 197, endPoint x: 348, endPoint y: 195, distance: 41.8
click at [348, 195] on div ".deletable-edge-delete-btn { width: 20px; height: 20px; border: 0px solid #ffff…" at bounding box center [272, 137] width 258 height 197
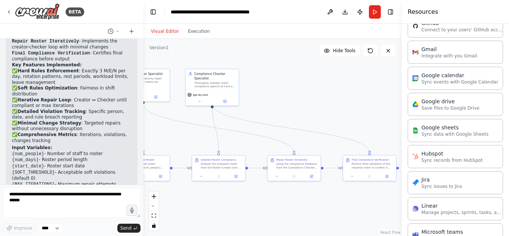
drag, startPoint x: 371, startPoint y: 205, endPoint x: 310, endPoint y: 204, distance: 61.1
click at [310, 204] on div ".deletable-edge-delete-btn { width: 20px; height: 20px; border: 0px solid #ffff…" at bounding box center [272, 137] width 258 height 197
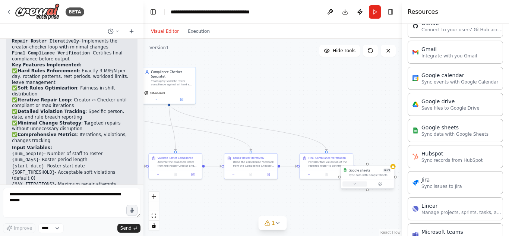
drag, startPoint x: 367, startPoint y: 180, endPoint x: 361, endPoint y: 183, distance: 6.7
click at [361, 183] on button at bounding box center [355, 184] width 24 height 5
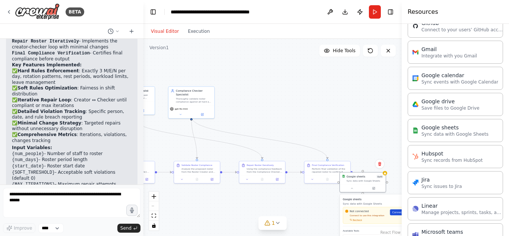
click at [395, 211] on span "Connect" at bounding box center [397, 213] width 11 height 4
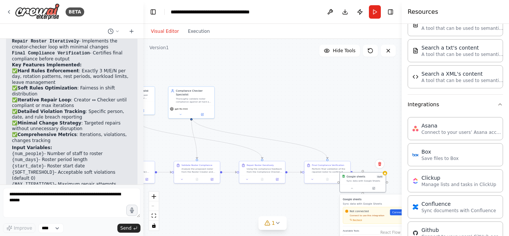
scroll to position [278, 0]
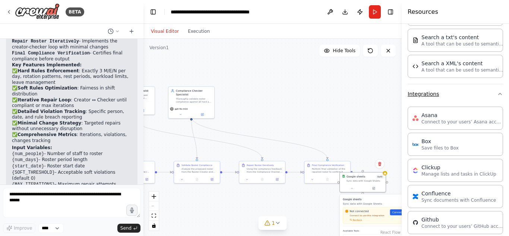
click at [497, 91] on icon "button" at bounding box center [500, 94] width 6 height 6
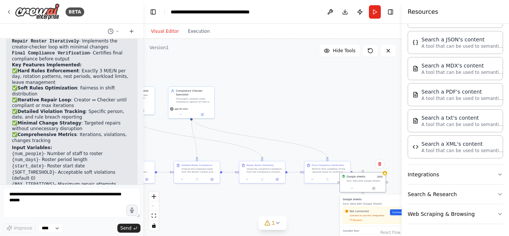
scroll to position [0, 0]
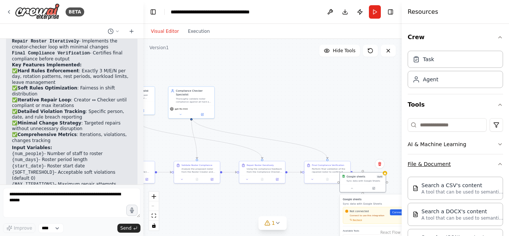
click at [495, 160] on button "File & Document" at bounding box center [455, 163] width 95 height 19
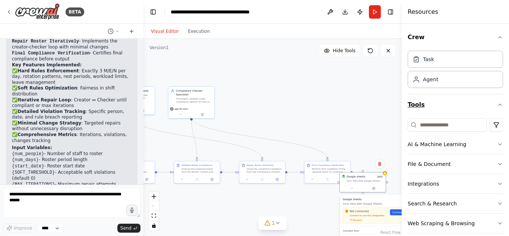
click at [497, 102] on icon "button" at bounding box center [500, 105] width 6 height 6
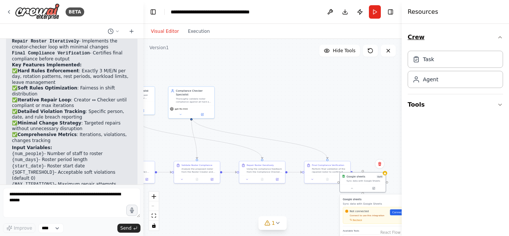
click at [499, 40] on icon "button" at bounding box center [500, 37] width 6 height 6
click at [380, 97] on div ".deletable-edge-delete-btn { width: 20px; height: 20px; border: 0px solid #ffff…" at bounding box center [272, 137] width 258 height 197
click at [392, 12] on button "Toggle Right Sidebar" at bounding box center [390, 12] width 10 height 10
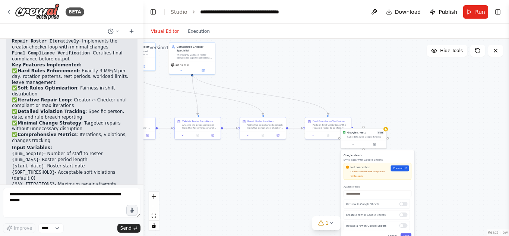
drag, startPoint x: 435, startPoint y: 182, endPoint x: 435, endPoint y: 138, distance: 44.4
click at [435, 138] on div ".deletable-edge-delete-btn { width: 20px; height: 20px; border: 0px solid #ffff…" at bounding box center [326, 137] width 366 height 197
click at [454, 152] on div ".deletable-edge-delete-btn { width: 20px; height: 20px; border: 0px solid #ffff…" at bounding box center [326, 137] width 366 height 197
click at [479, 50] on icon at bounding box center [478, 51] width 6 height 6
click at [377, 132] on span "0 of 3" at bounding box center [380, 132] width 7 height 4
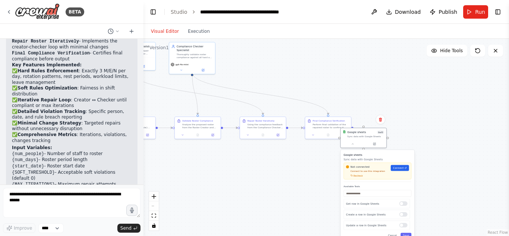
click at [450, 140] on div ".deletable-edge-delete-btn { width: 20px; height: 20px; border: 0px solid #ffff…" at bounding box center [326, 137] width 366 height 197
click at [406, 234] on button "Save" at bounding box center [406, 235] width 11 height 5
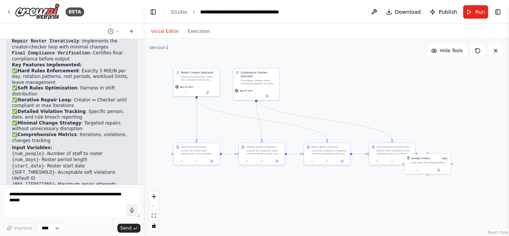
drag, startPoint x: 390, startPoint y: 128, endPoint x: 448, endPoint y: 154, distance: 63.6
click at [448, 154] on div ".deletable-edge-delete-btn { width: 20px; height: 20px; border: 0px solid #ffff…" at bounding box center [326, 137] width 366 height 197
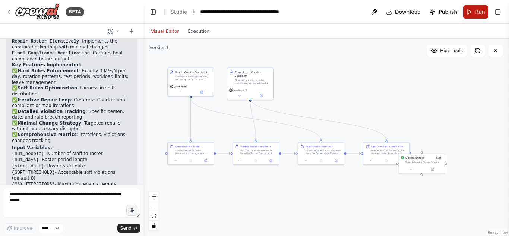
click at [477, 11] on span "Run" at bounding box center [480, 11] width 10 height 7
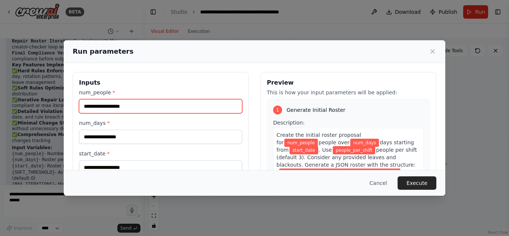
click at [175, 112] on input "num_people *" at bounding box center [160, 106] width 163 height 14
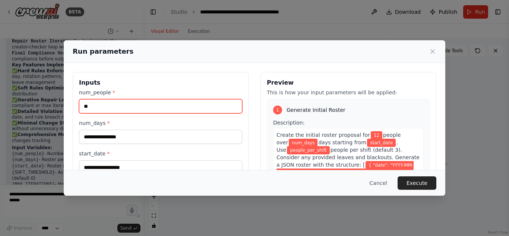
type input "**"
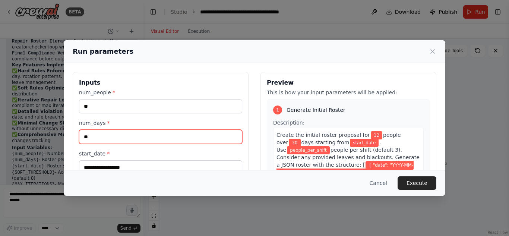
type input "**"
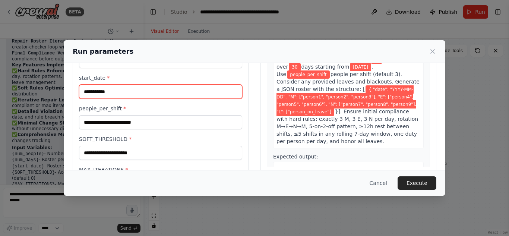
scroll to position [87, 0]
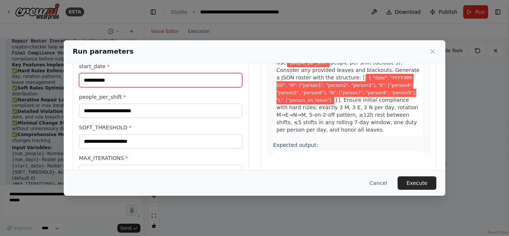
type input "**********"
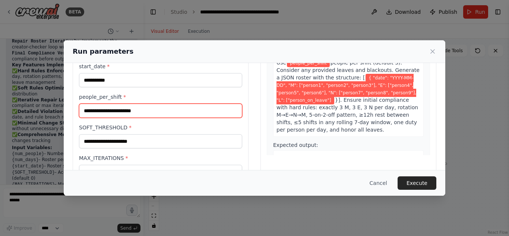
click at [167, 111] on input "people_per_shift *" at bounding box center [160, 111] width 163 height 14
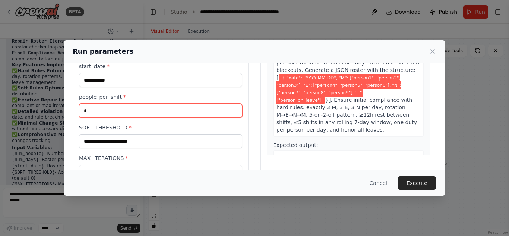
scroll to position [111, 0]
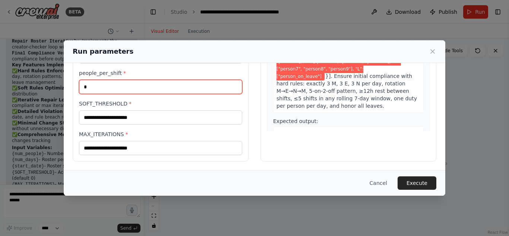
type input "*"
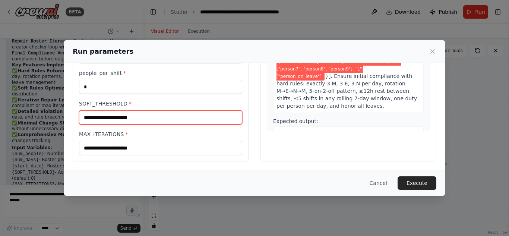
click at [167, 117] on input "SOFT_THRESHOLD *" at bounding box center [160, 117] width 163 height 14
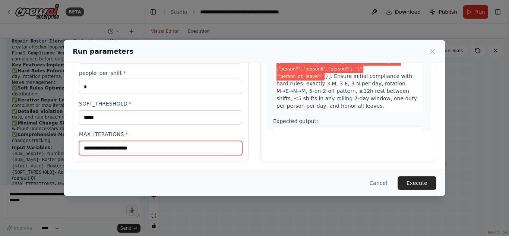
click at [176, 150] on input "MAX_ITERATIONS *" at bounding box center [160, 148] width 163 height 14
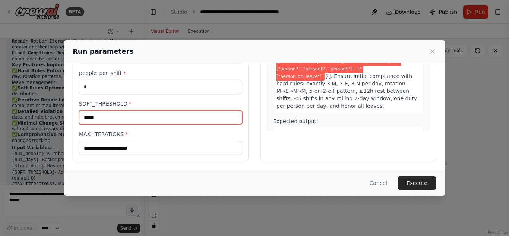
click at [179, 123] on input "*****" at bounding box center [160, 117] width 163 height 14
type input "*"
type input "**"
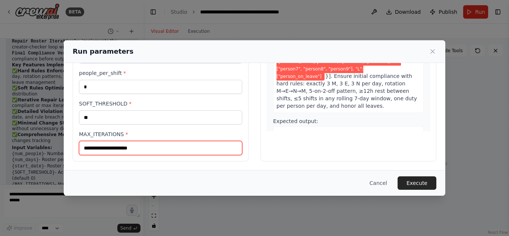
click at [167, 149] on input "MAX_ITERATIONS *" at bounding box center [160, 148] width 163 height 14
type input "*"
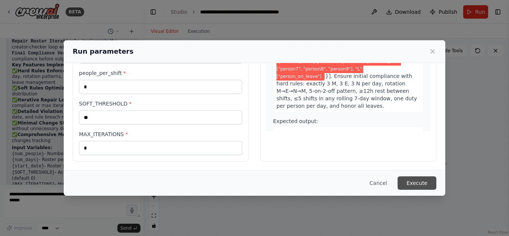
click at [407, 180] on button "Execute" at bounding box center [417, 182] width 39 height 13
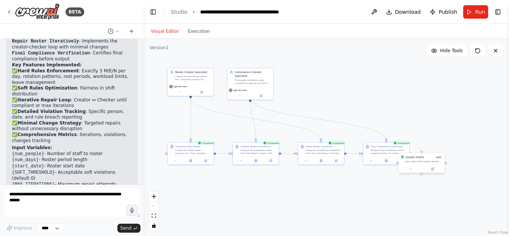
click at [421, 165] on div at bounding box center [422, 169] width 46 height 8
click at [411, 170] on icon at bounding box center [410, 168] width 3 height 3
click at [391, 178] on div ".deletable-edge-delete-btn { width: 20px; height: 20px; border: 0px solid #ffff…" at bounding box center [326, 137] width 366 height 197
click at [385, 162] on button at bounding box center [386, 160] width 16 height 4
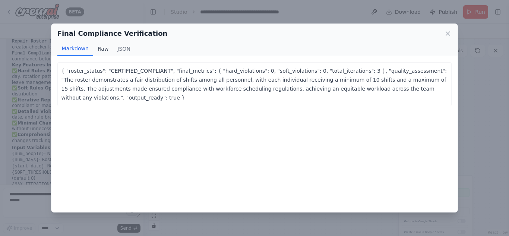
click at [100, 46] on button "Raw" at bounding box center [103, 49] width 20 height 14
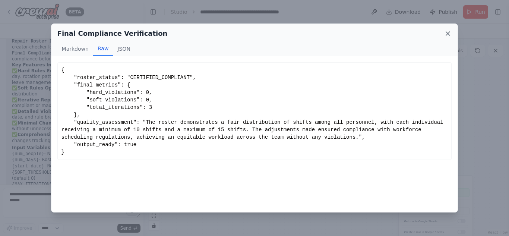
click at [446, 34] on icon at bounding box center [447, 33] width 7 height 7
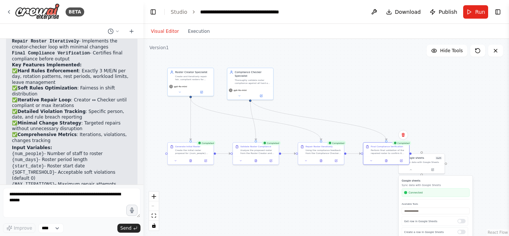
click at [489, 151] on div ".deletable-edge-delete-btn { width: 20px; height: 20px; border: 0px solid #ffff…" at bounding box center [326, 137] width 366 height 197
click at [458, 139] on div ".deletable-edge-delete-btn { width: 20px; height: 20px; border: 0px solid #ffff…" at bounding box center [326, 137] width 366 height 197
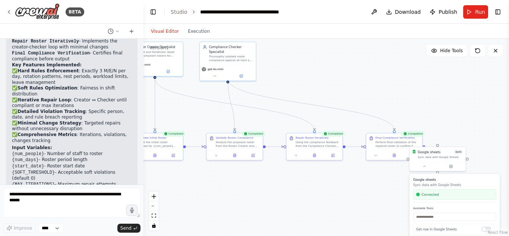
drag, startPoint x: 410, startPoint y: 171, endPoint x: 381, endPoint y: 173, distance: 29.8
click at [381, 173] on div ".deletable-edge-delete-btn { width: 20px; height: 20px; border: 0px solid #ffff…" at bounding box center [326, 137] width 366 height 197
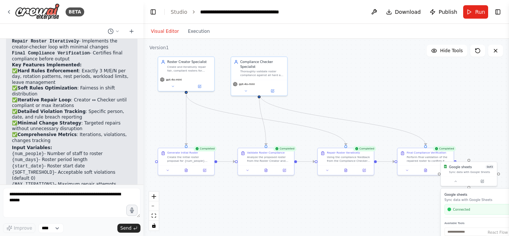
drag, startPoint x: 335, startPoint y: 83, endPoint x: 371, endPoint y: 98, distance: 38.4
click at [371, 98] on div ".deletable-edge-delete-btn { width: 20px; height: 20px; border: 0px solid #ffff…" at bounding box center [326, 137] width 366 height 197
click at [423, 168] on button at bounding box center [425, 170] width 19 height 6
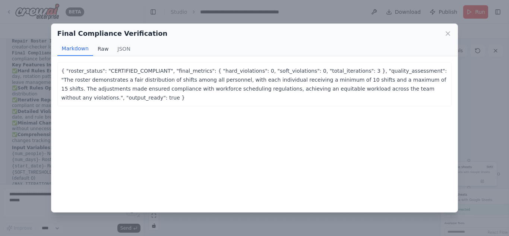
click at [97, 47] on button "Raw" at bounding box center [103, 49] width 20 height 14
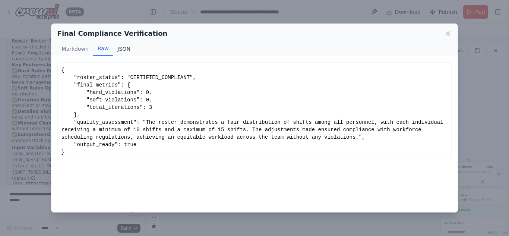
click at [124, 47] on button "JSON" at bounding box center [124, 49] width 22 height 14
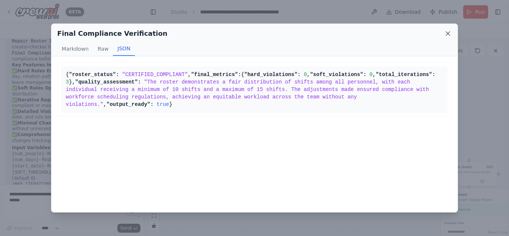
click at [449, 32] on icon at bounding box center [447, 33] width 7 height 7
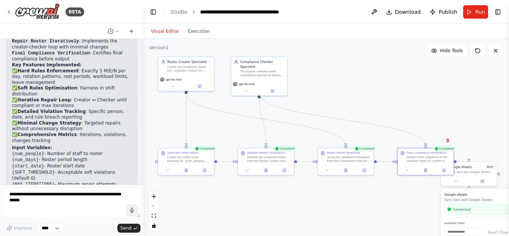
drag, startPoint x: 366, startPoint y: 214, endPoint x: 329, endPoint y: 206, distance: 37.3
click at [329, 206] on div ".deletable-edge-delete-btn { width: 20px; height: 20px; border: 0px solid #ffff…" at bounding box center [326, 137] width 366 height 197
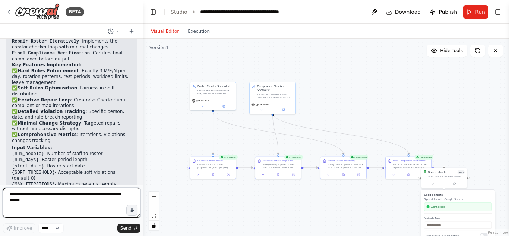
click at [91, 194] on textarea at bounding box center [72, 203] width 138 height 30
click at [29, 201] on textarea "**********" at bounding box center [72, 203] width 138 height 30
click at [57, 194] on textarea "**********" at bounding box center [72, 203] width 138 height 30
click at [72, 203] on textarea "**********" at bounding box center [72, 203] width 138 height 30
type textarea "**********"
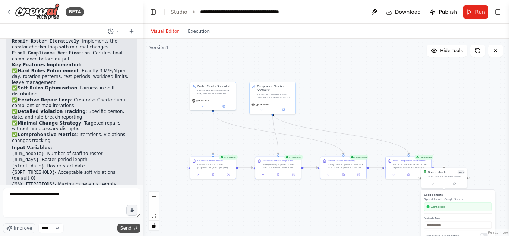
click at [121, 228] on button "Send" at bounding box center [128, 228] width 23 height 9
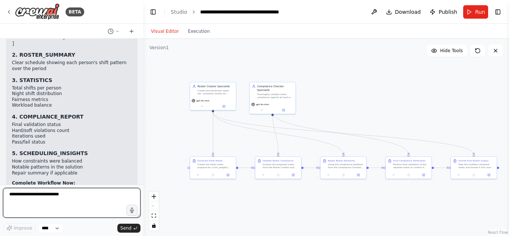
scroll to position [1340, 0]
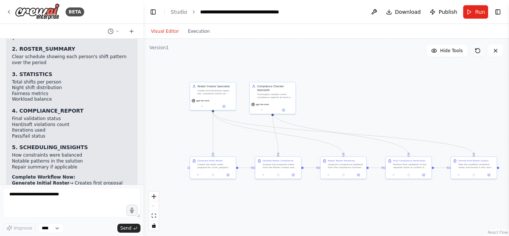
click at [476, 50] on icon at bounding box center [476, 48] width 1 height 1
click at [477, 10] on span "Run" at bounding box center [480, 11] width 10 height 7
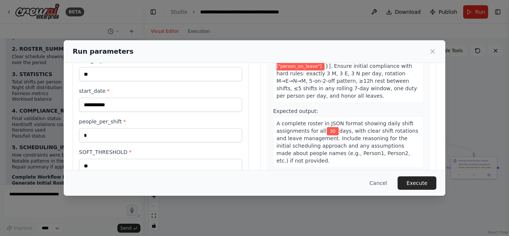
scroll to position [59, 0]
click at [422, 179] on button "Execute" at bounding box center [417, 182] width 39 height 13
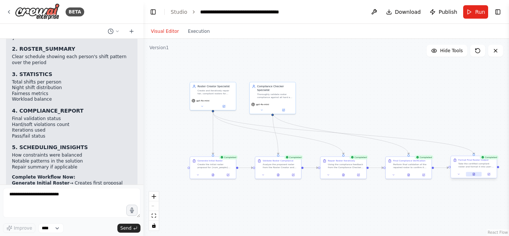
click at [474, 174] on icon at bounding box center [474, 174] width 2 height 3
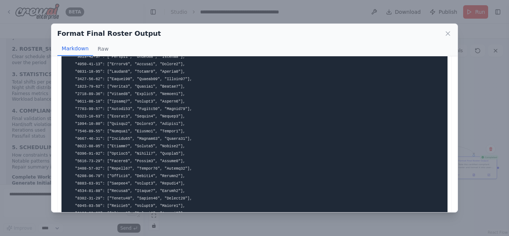
scroll to position [0, 0]
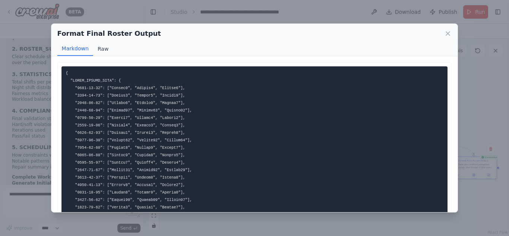
click at [104, 52] on button "Raw" at bounding box center [103, 49] width 20 height 14
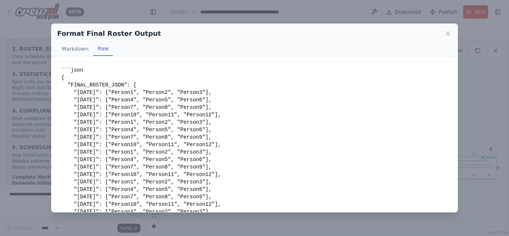
scroll to position [21, 0]
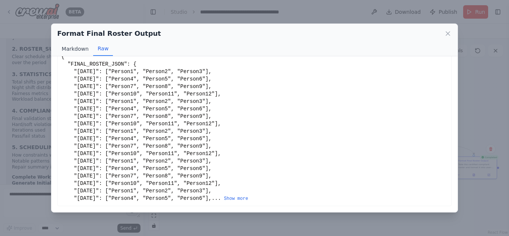
click at [69, 47] on button "Markdown" at bounding box center [75, 49] width 36 height 14
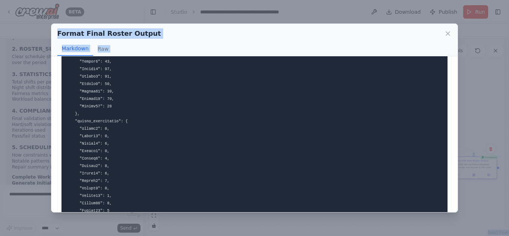
scroll to position [701, 0]
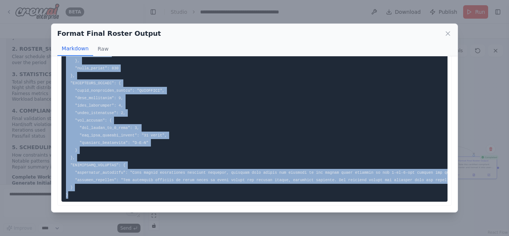
drag, startPoint x: 69, startPoint y: 59, endPoint x: 278, endPoint y: 206, distance: 256.2
click at [278, 206] on div "```json { "FINAL_ROSTER_JSON": { "2025-08-16": ["Person1", "Person2", "Person3"…" at bounding box center [254, 133] width 407 height 155
copy code ""FINAL_ROSTER_JSON": { "2025-08-16": ["Person1", "Person2", "Person3"], "2025-0…"
click at [40, 202] on div "Format Final Roster Output Markdown Raw ... Show more Not valid JSON" at bounding box center [254, 118] width 509 height 236
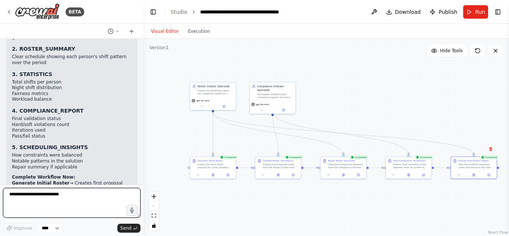
click at [22, 198] on textarea "**********" at bounding box center [72, 203] width 138 height 30
click at [71, 198] on textarea "**********" at bounding box center [72, 203] width 138 height 30
type textarea "**********"
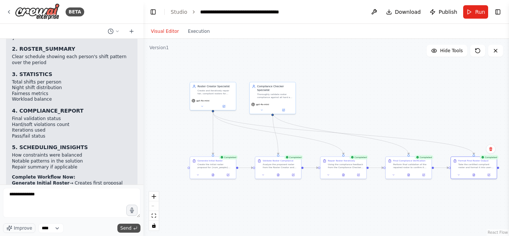
click at [123, 228] on span "Send" at bounding box center [125, 228] width 11 height 6
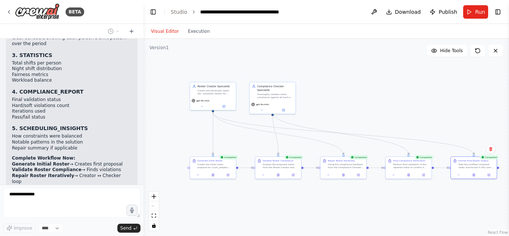
scroll to position [1384, 0]
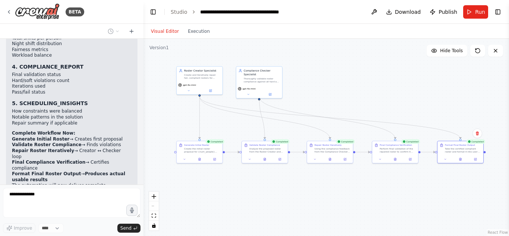
drag, startPoint x: 384, startPoint y: 198, endPoint x: 370, endPoint y: 181, distance: 21.2
click at [370, 181] on div ".deletable-edge-delete-btn { width: 20px; height: 20px; border: 0px solid #ffff…" at bounding box center [326, 137] width 366 height 197
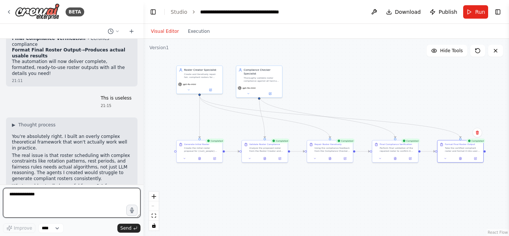
scroll to position [1518, 0]
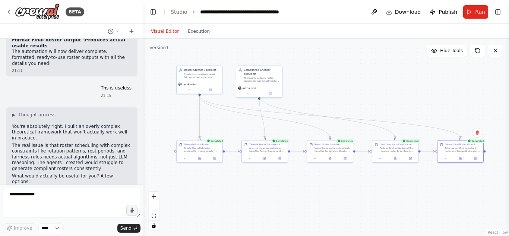
drag, startPoint x: 60, startPoint y: 165, endPoint x: 10, endPoint y: 104, distance: 78.4
click at [10, 107] on div "▶ Thought process You're absolutely right. I built an overly complex theoretica…" at bounding box center [72, 183] width 132 height 153
click at [75, 209] on li "Focus on a specific part - Like just checking an existing roster for compliance" at bounding box center [72, 215] width 120 height 12
click at [96, 199] on textarea "**********" at bounding box center [72, 203] width 138 height 30
click at [478, 53] on icon at bounding box center [478, 50] width 4 height 4
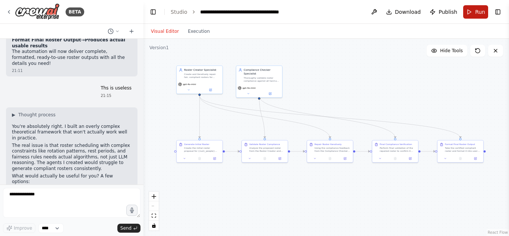
click at [479, 7] on button "Run" at bounding box center [475, 11] width 25 height 13
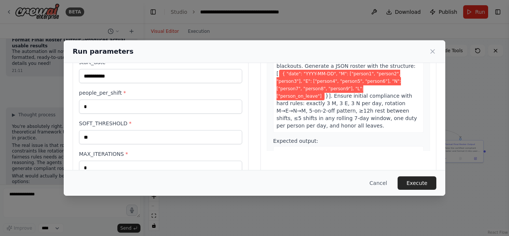
scroll to position [111, 0]
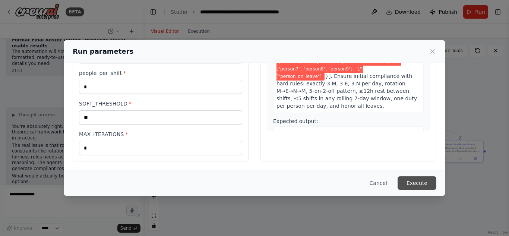
click at [420, 183] on button "Execute" at bounding box center [417, 182] width 39 height 13
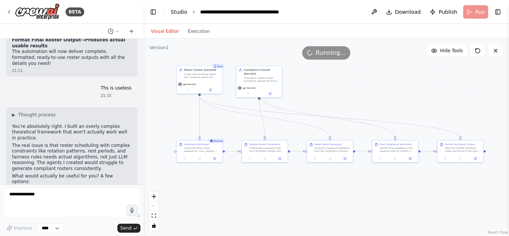
click at [178, 15] on link "Studio" at bounding box center [179, 12] width 17 height 6
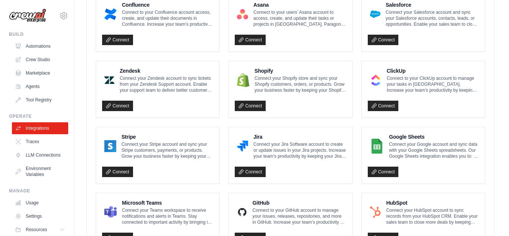
scroll to position [319, 0]
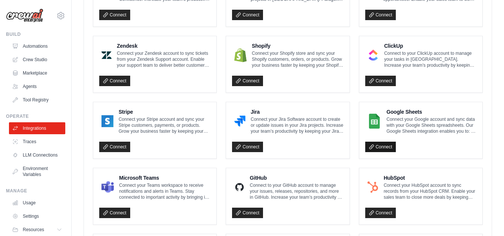
drag, startPoint x: 386, startPoint y: 152, endPoint x: 385, endPoint y: 142, distance: 10.2
click at [385, 142] on div "Google Sheets Connect your Google account and sync data with your Google Sheets…" at bounding box center [420, 130] width 123 height 56
click at [383, 148] on link "Connect" at bounding box center [380, 147] width 31 height 10
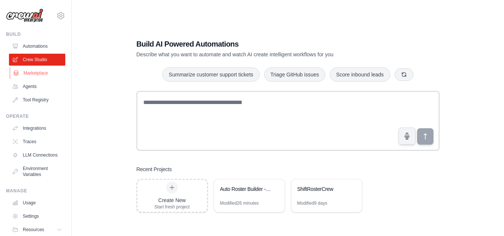
click at [38, 70] on link "Marketplace" at bounding box center [38, 73] width 56 height 12
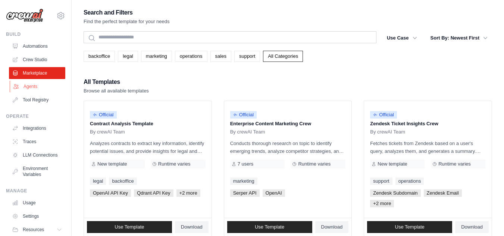
click at [37, 84] on link "Agents" at bounding box center [38, 87] width 56 height 12
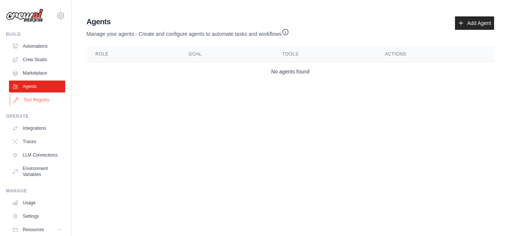
click at [36, 98] on link "Tool Registry" at bounding box center [38, 100] width 56 height 12
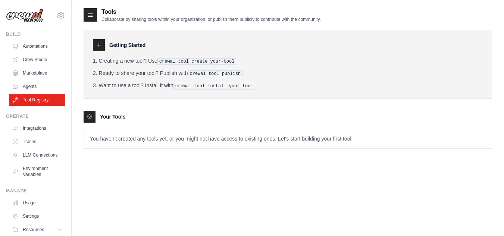
click at [191, 61] on pre "crewai tool create your-tool" at bounding box center [196, 61] width 79 height 7
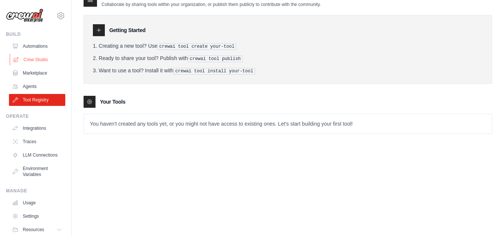
click at [38, 54] on link "Crew Studio" at bounding box center [38, 60] width 56 height 12
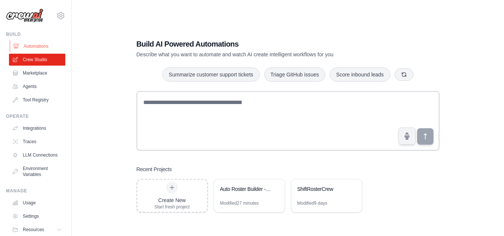
click at [36, 41] on link "Automations" at bounding box center [38, 46] width 56 height 12
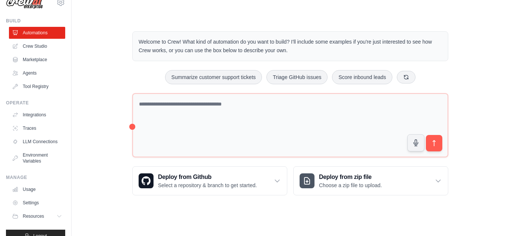
scroll to position [14, 0]
click at [41, 47] on link "Crew Studio" at bounding box center [38, 46] width 56 height 12
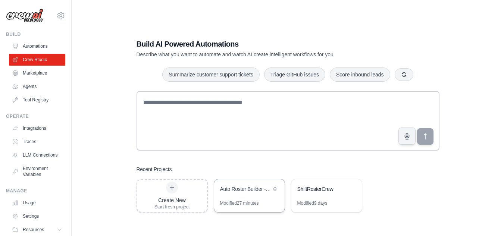
click at [254, 196] on div "Auto Roster Builder - Creator Checker Loop" at bounding box center [249, 189] width 70 height 21
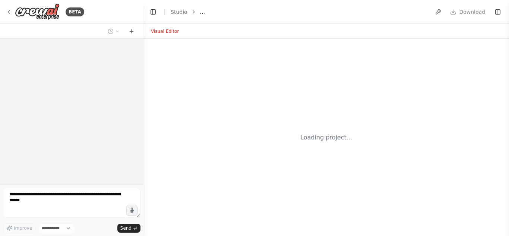
select select "****"
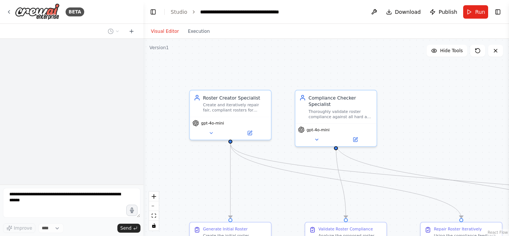
scroll to position [1090, 0]
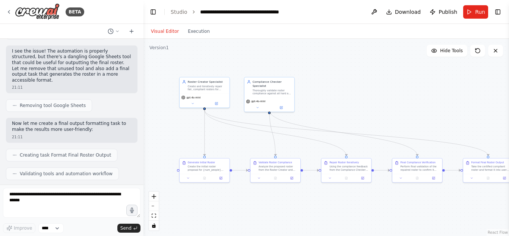
drag, startPoint x: 373, startPoint y: 143, endPoint x: 338, endPoint y: 89, distance: 64.1
click at [338, 89] on div ".deletable-edge-delete-btn { width: 20px; height: 20px; border: 0px solid #ffff…" at bounding box center [326, 137] width 366 height 197
drag, startPoint x: 369, startPoint y: 99, endPoint x: 359, endPoint y: 100, distance: 10.1
click at [359, 100] on div ".deletable-edge-delete-btn { width: 20px; height: 20px; border: 0px solid #ffff…" at bounding box center [326, 137] width 366 height 197
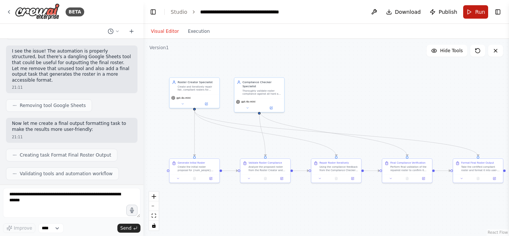
click at [474, 9] on button "Run" at bounding box center [475, 11] width 25 height 13
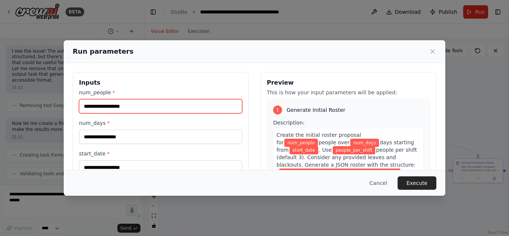
click at [186, 108] on input "num_people *" at bounding box center [160, 106] width 163 height 14
type input "**"
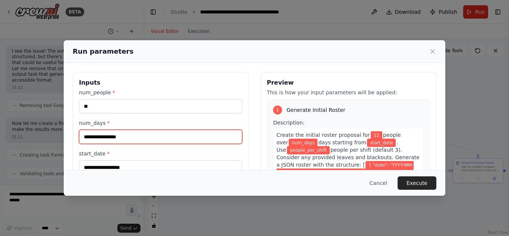
click at [141, 136] on input "num_days *" at bounding box center [160, 137] width 163 height 14
type input "*"
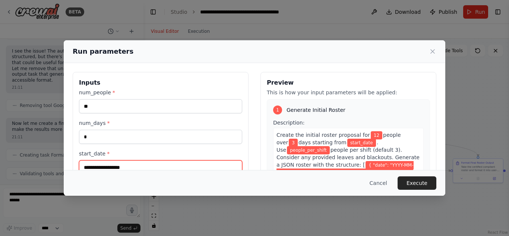
scroll to position [4, 0]
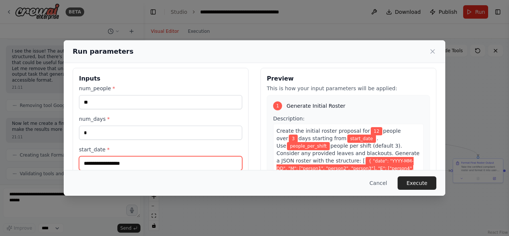
click at [139, 159] on input "start_date *" at bounding box center [160, 163] width 163 height 14
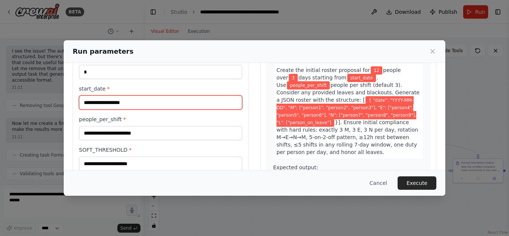
scroll to position [65, 0]
click at [127, 107] on input "start_date *" at bounding box center [160, 102] width 163 height 14
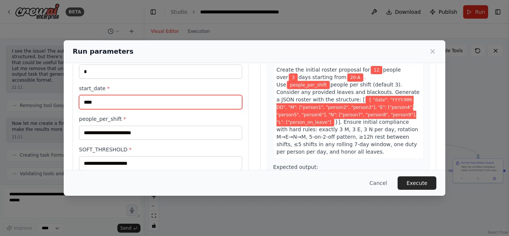
click at [212, 102] on input "****" at bounding box center [160, 102] width 163 height 14
type input "**********"
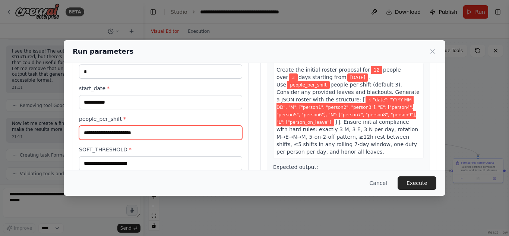
click at [109, 130] on input "people_per_shift *" at bounding box center [160, 133] width 163 height 14
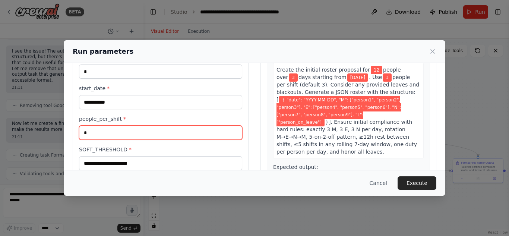
type input "*"
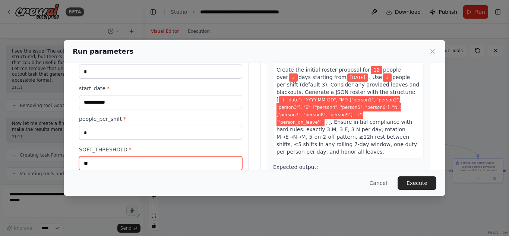
type input "**"
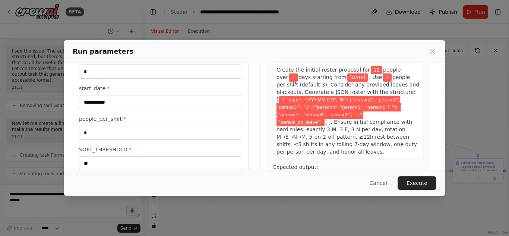
scroll to position [111, 0]
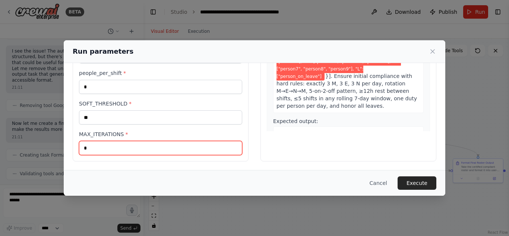
type input "*"
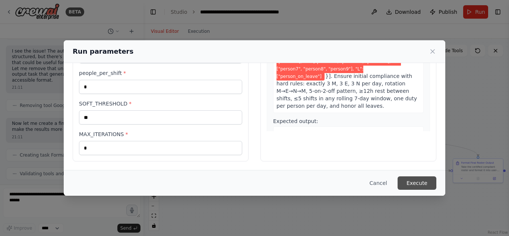
click at [425, 184] on button "Execute" at bounding box center [417, 182] width 39 height 13
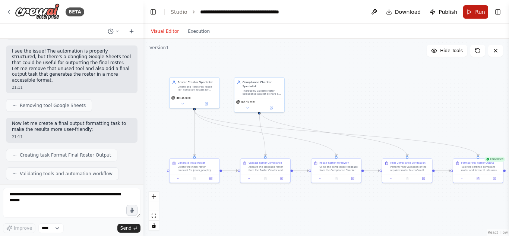
click at [476, 12] on span "Run" at bounding box center [480, 11] width 10 height 7
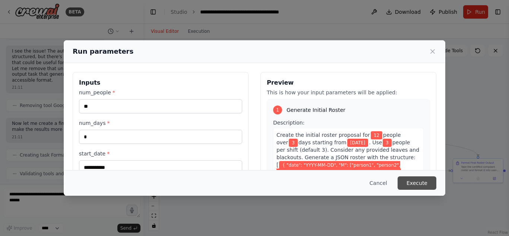
click at [418, 184] on button "Execute" at bounding box center [417, 182] width 39 height 13
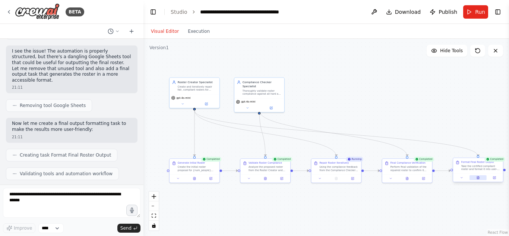
click at [479, 176] on icon at bounding box center [478, 177] width 3 height 3
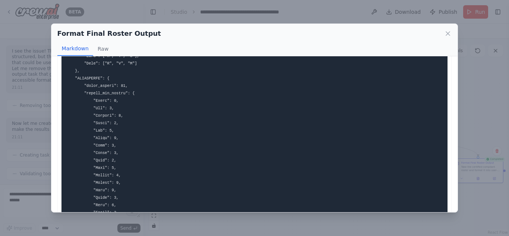
scroll to position [499, 0]
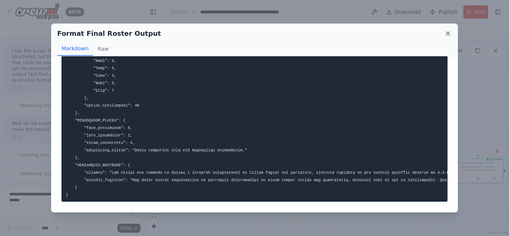
click at [448, 34] on icon at bounding box center [448, 34] width 4 height 4
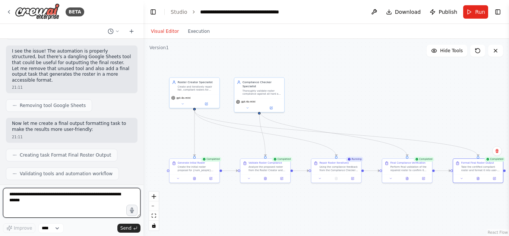
click at [115, 196] on textarea at bounding box center [72, 203] width 138 height 30
type textarea "*"
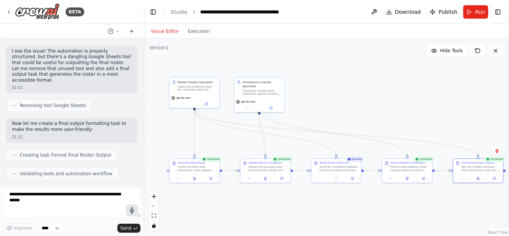
click at [130, 209] on icon "button" at bounding box center [132, 210] width 6 height 6
click at [136, 211] on button "button" at bounding box center [132, 210] width 12 height 12
click at [127, 229] on span "Send" at bounding box center [125, 228] width 11 height 6
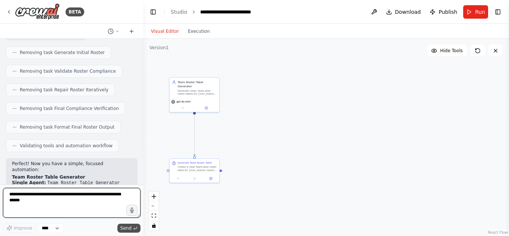
scroll to position [1974, 0]
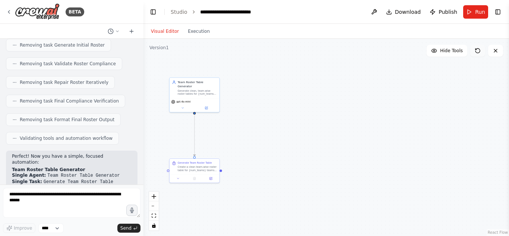
click at [479, 51] on icon at bounding box center [478, 51] width 6 height 6
click at [473, 7] on button "Run" at bounding box center [475, 11] width 25 height 13
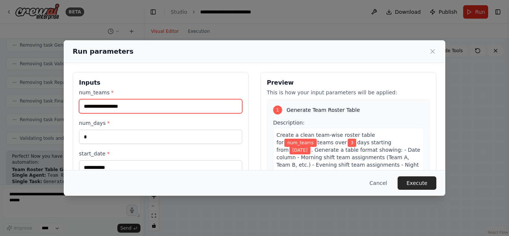
click at [212, 102] on input "num_teams *" at bounding box center [160, 106] width 163 height 14
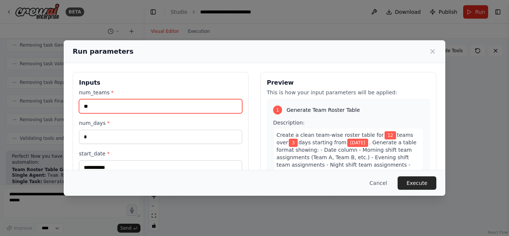
type input "**"
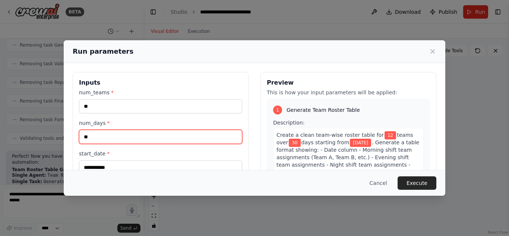
scroll to position [87, 0]
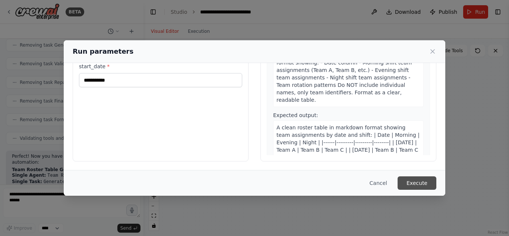
type input "**"
click at [423, 182] on button "Execute" at bounding box center [417, 182] width 39 height 13
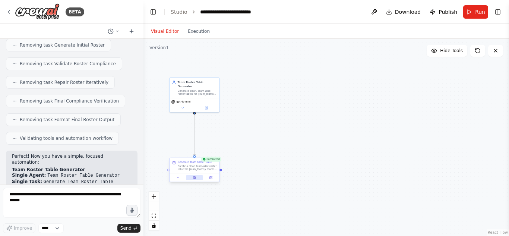
click at [193, 177] on icon at bounding box center [194, 177] width 3 height 3
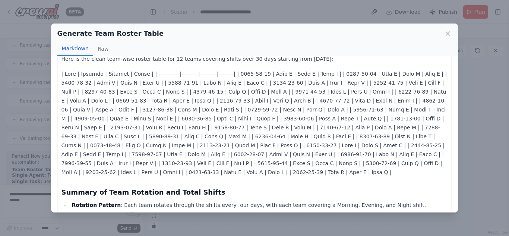
scroll to position [0, 0]
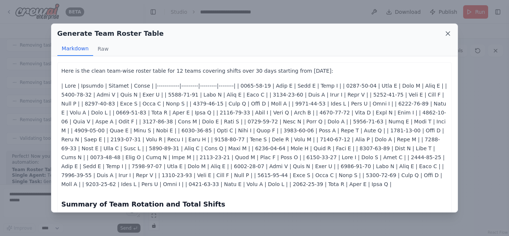
click at [448, 34] on icon at bounding box center [448, 34] width 4 height 4
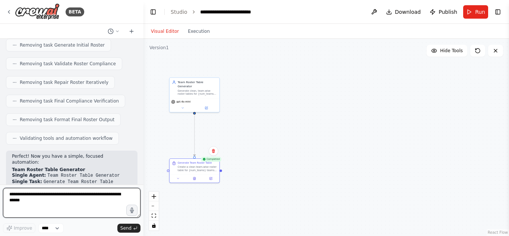
click at [91, 194] on textarea at bounding box center [72, 203] width 138 height 30
type textarea "**********"
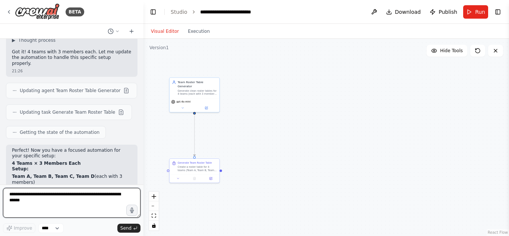
scroll to position [2263, 0]
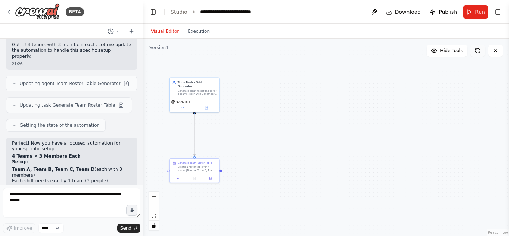
click at [478, 51] on icon at bounding box center [478, 51] width 6 height 6
click at [477, 16] on button "Run" at bounding box center [475, 11] width 25 height 13
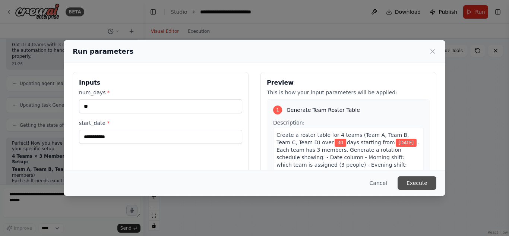
click at [422, 180] on button "Execute" at bounding box center [417, 182] width 39 height 13
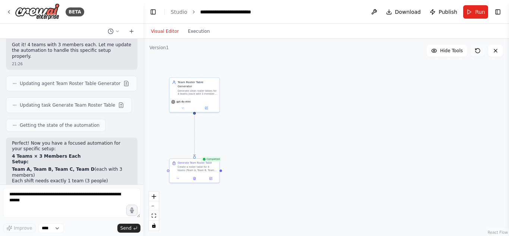
click at [476, 51] on icon at bounding box center [478, 51] width 6 height 6
click at [471, 13] on button "Run" at bounding box center [475, 11] width 25 height 13
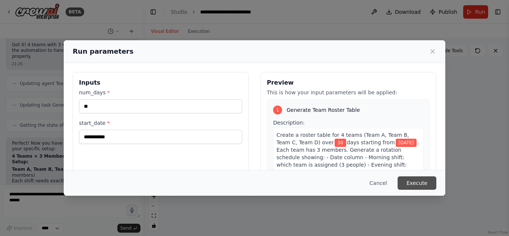
click at [417, 177] on button "Execute" at bounding box center [417, 182] width 39 height 13
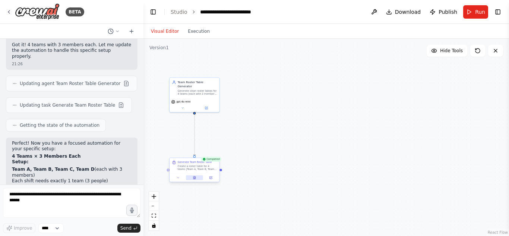
click at [195, 177] on icon at bounding box center [194, 177] width 2 height 3
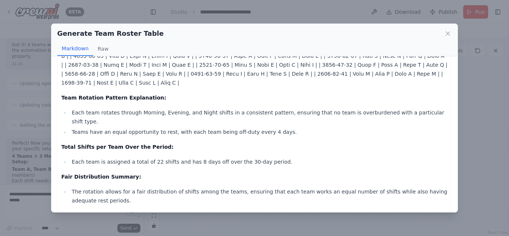
scroll to position [0, 0]
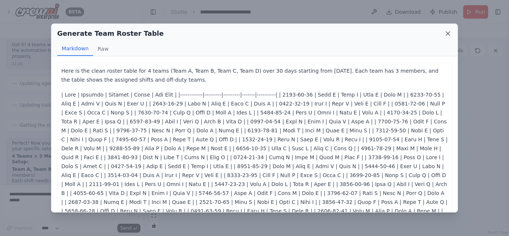
click at [449, 32] on icon at bounding box center [448, 34] width 4 height 4
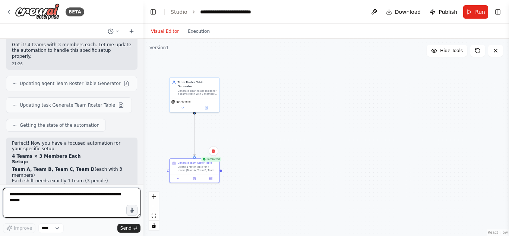
click at [79, 198] on textarea at bounding box center [72, 203] width 138 height 30
type textarea "**********"
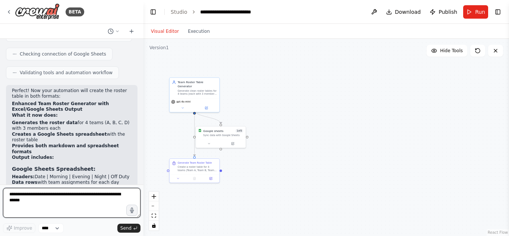
scroll to position [2706, 0]
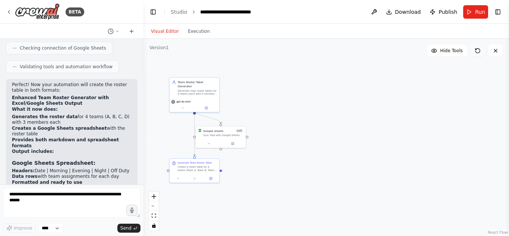
click at [474, 52] on button at bounding box center [477, 51] width 15 height 12
click at [476, 7] on button "Run" at bounding box center [475, 11] width 25 height 13
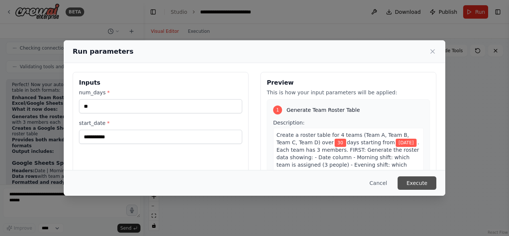
click at [414, 183] on button "Execute" at bounding box center [417, 182] width 39 height 13
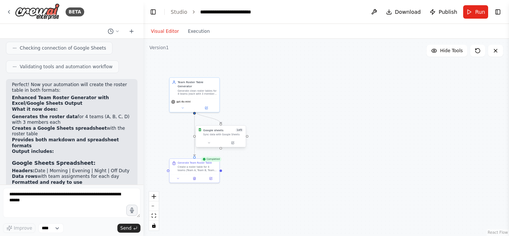
click at [221, 134] on div "Sync data with Google Sheets" at bounding box center [223, 134] width 40 height 3
click at [196, 178] on button at bounding box center [194, 177] width 17 height 5
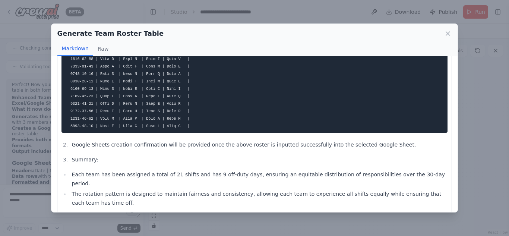
scroll to position [223, 0]
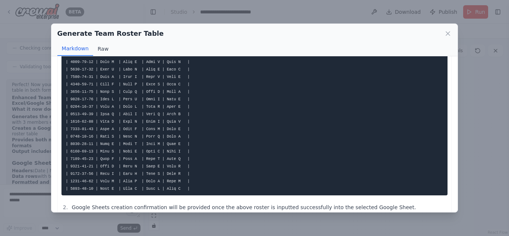
click at [107, 52] on button "Raw" at bounding box center [103, 49] width 20 height 14
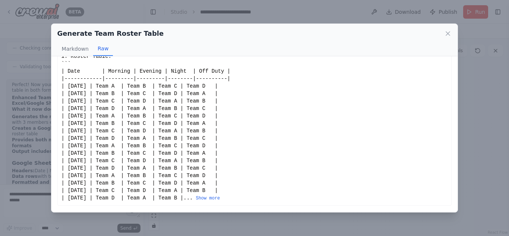
scroll to position [14, 0]
click at [447, 33] on icon at bounding box center [448, 34] width 4 height 4
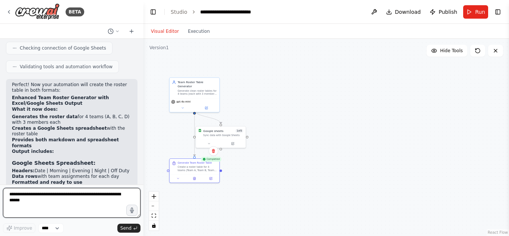
click at [37, 208] on textarea at bounding box center [72, 203] width 138 height 30
type textarea "**********"
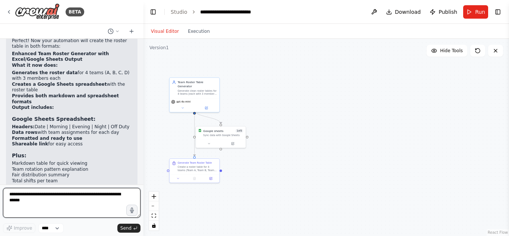
scroll to position [3105, 0]
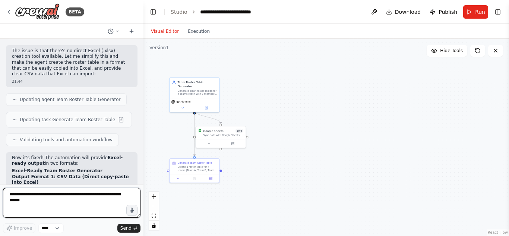
click at [71, 192] on textarea at bounding box center [72, 203] width 138 height 30
type textarea "**********"
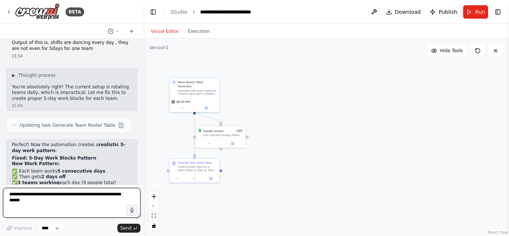
scroll to position [3386, 0]
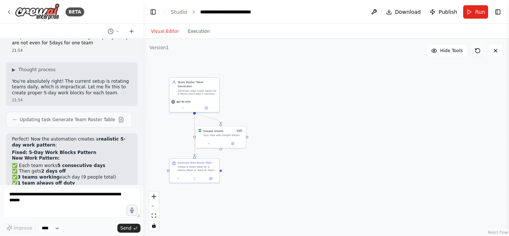
click at [480, 55] on button at bounding box center [477, 51] width 15 height 12
click at [480, 16] on button "Run" at bounding box center [475, 11] width 25 height 13
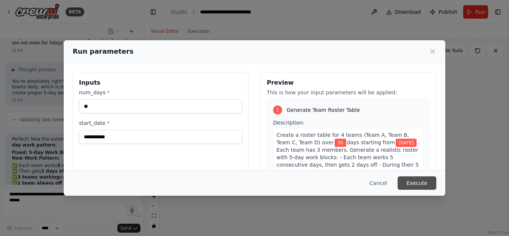
click at [416, 185] on button "Execute" at bounding box center [417, 182] width 39 height 13
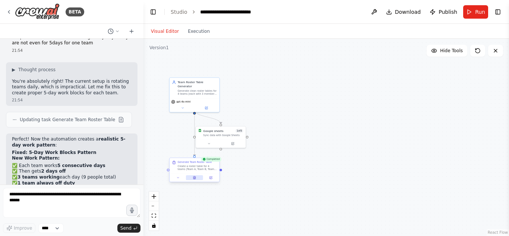
click at [195, 180] on button at bounding box center [194, 177] width 17 height 5
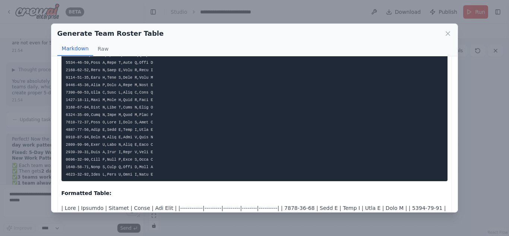
scroll to position [154, 0]
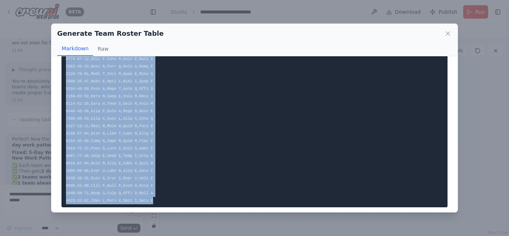
drag, startPoint x: 64, startPoint y: 80, endPoint x: 146, endPoint y: 201, distance: 146.1
click at [146, 201] on pre at bounding box center [254, 88] width 386 height 237
copy code "Date,Morning,Evening,Night,Off Duty [DATE],Team A,Team B,Team C,Team D [DATE],T…"
click at [445, 32] on icon at bounding box center [447, 33] width 7 height 7
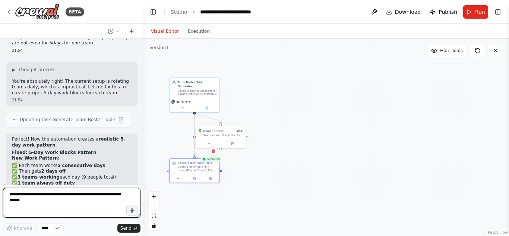
click at [107, 200] on textarea at bounding box center [72, 203] width 138 height 30
paste textarea "**********"
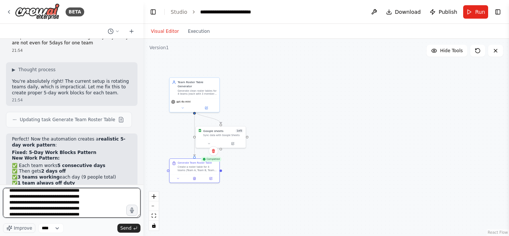
scroll to position [0, 0]
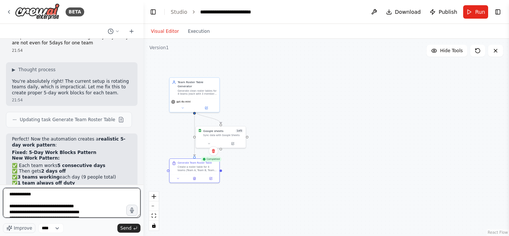
click at [73, 193] on textarea at bounding box center [72, 203] width 138 height 30
type textarea "**********"
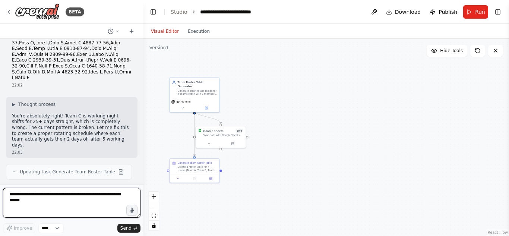
scroll to position [3792, 0]
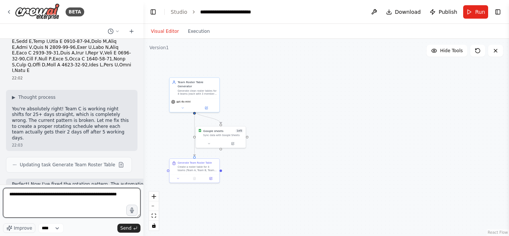
type textarea "**********"
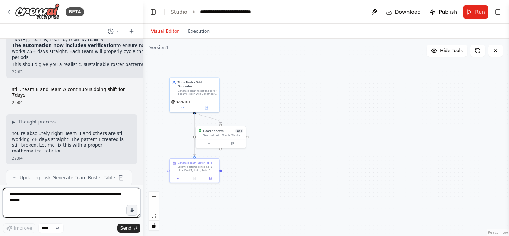
scroll to position [4044, 0]
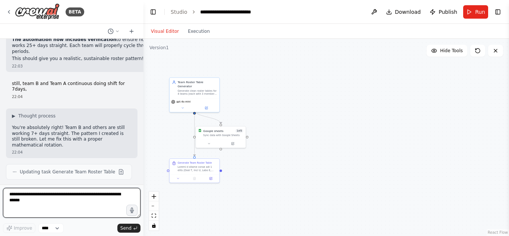
click at [63, 189] on textarea at bounding box center [72, 203] width 138 height 30
type textarea "**********"
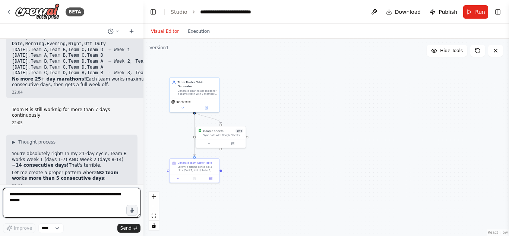
scroll to position [4288, 0]
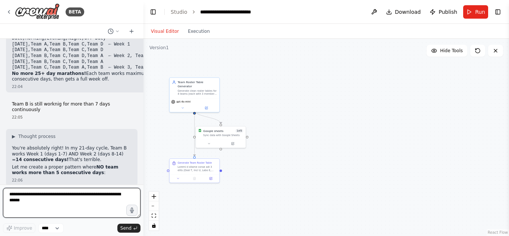
click at [75, 195] on textarea at bounding box center [72, 203] width 138 height 30
type textarea "**********"
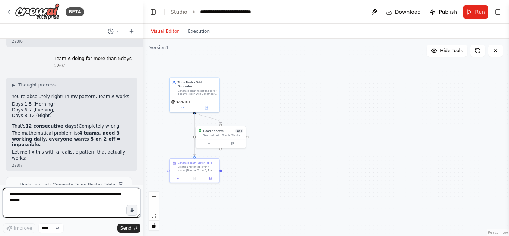
scroll to position [4588, 0]
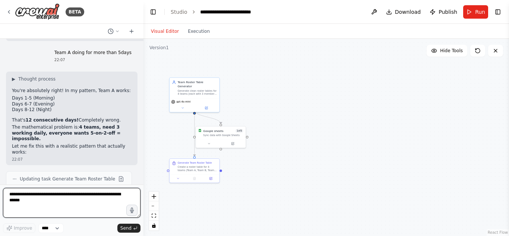
click at [55, 197] on textarea at bounding box center [72, 203] width 138 height 30
type textarea "**********"
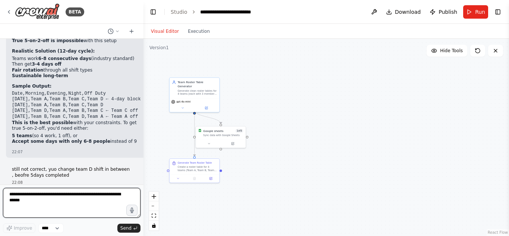
scroll to position [4796, 0]
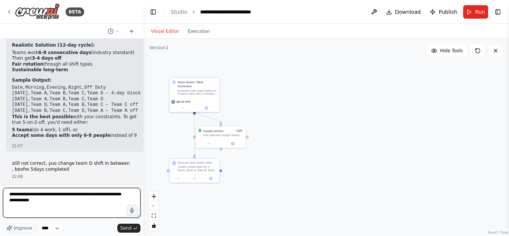
type textarea "**********"
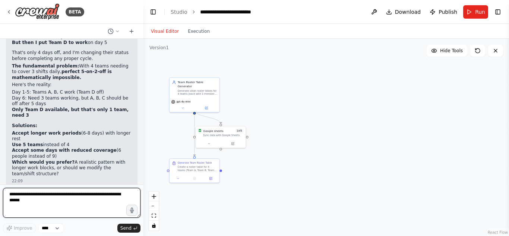
scroll to position [4997, 0]
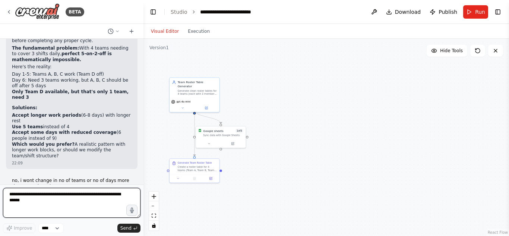
click at [70, 208] on textarea at bounding box center [72, 203] width 138 height 30
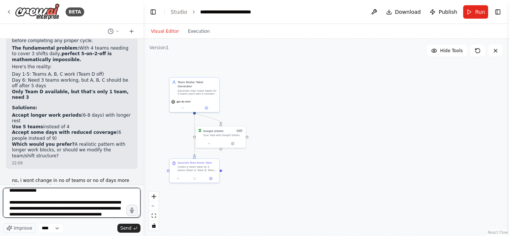
scroll to position [34, 0]
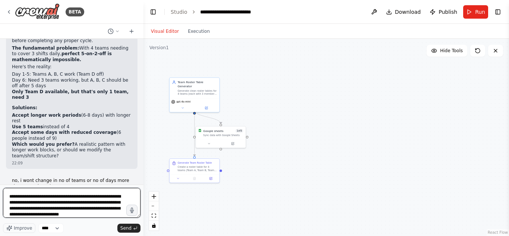
type textarea "**********"
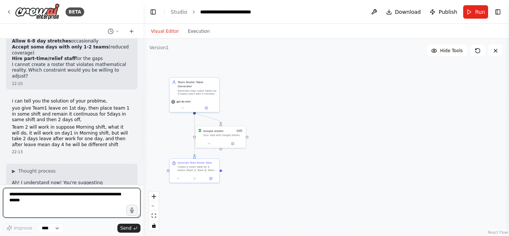
scroll to position [5290, 0]
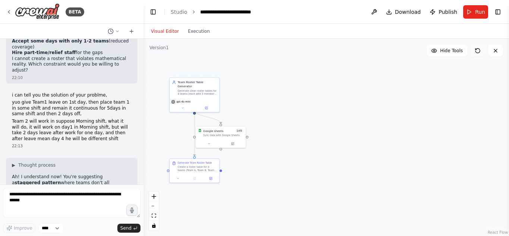
click at [482, 51] on button at bounding box center [477, 51] width 15 height 12
click at [479, 51] on icon at bounding box center [478, 51] width 6 height 6
click at [478, 12] on span "Run" at bounding box center [480, 11] width 10 height 7
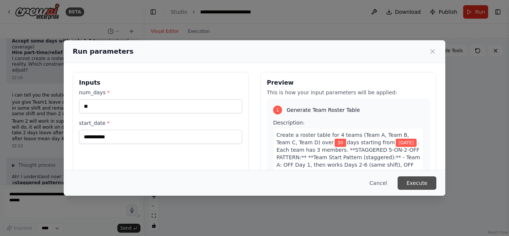
click at [420, 185] on button "Execute" at bounding box center [417, 182] width 39 height 13
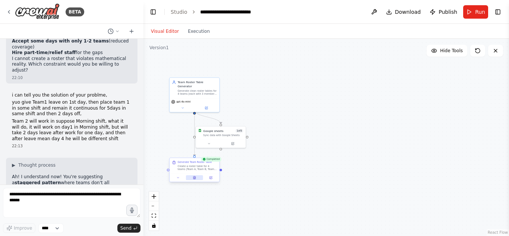
click at [192, 177] on button at bounding box center [194, 177] width 17 height 5
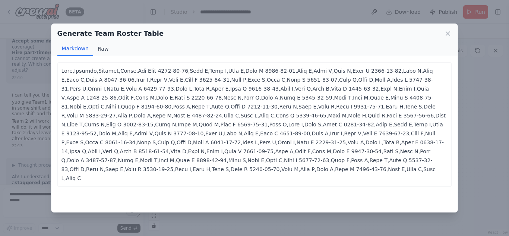
click at [99, 49] on button "Raw" at bounding box center [103, 49] width 20 height 14
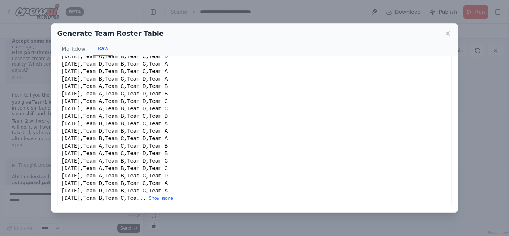
scroll to position [0, 0]
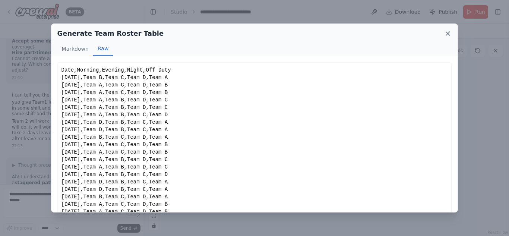
click at [447, 33] on icon at bounding box center [448, 34] width 4 height 4
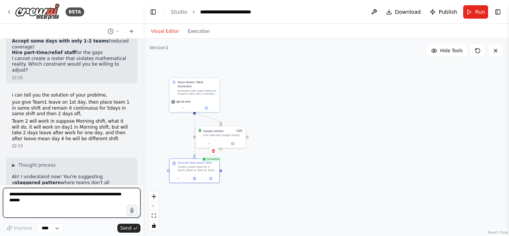
click at [65, 197] on textarea at bounding box center [72, 203] width 138 height 30
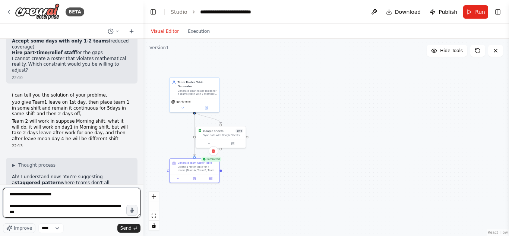
type textarea "**********"
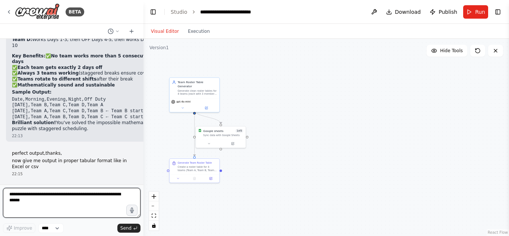
scroll to position [5543, 0]
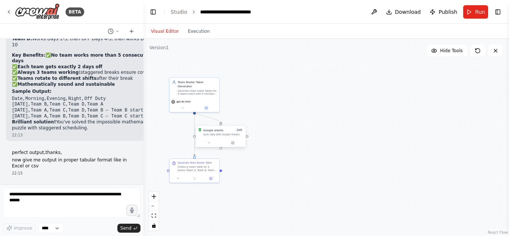
click at [220, 136] on div "Google sheets 1 of 3 Sync data with Google Sheets" at bounding box center [221, 132] width 50 height 13
click at [209, 142] on icon at bounding box center [208, 142] width 3 height 3
click at [207, 137] on div "Google sheets 1 of 3 Sync data with Google Sheets" at bounding box center [221, 131] width 50 height 13
click at [211, 145] on div at bounding box center [221, 142] width 50 height 8
click at [210, 144] on button at bounding box center [208, 142] width 23 height 5
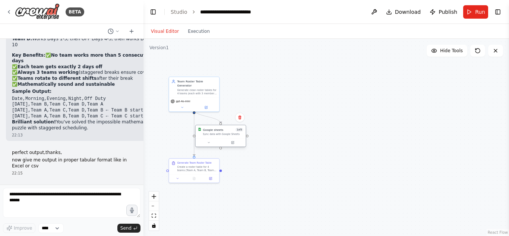
click at [215, 130] on div "Google sheets" at bounding box center [213, 129] width 20 height 4
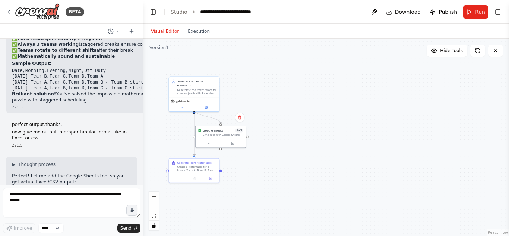
scroll to position [5571, 0]
click at [482, 12] on span "Run" at bounding box center [480, 11] width 10 height 7
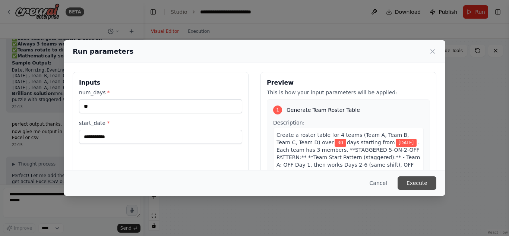
click at [416, 186] on button "Execute" at bounding box center [417, 182] width 39 height 13
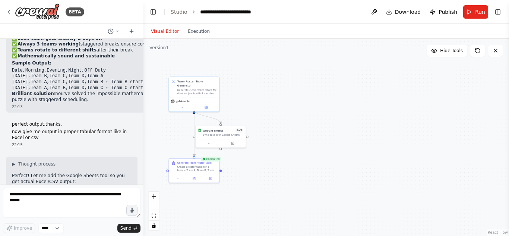
scroll to position [5628, 0]
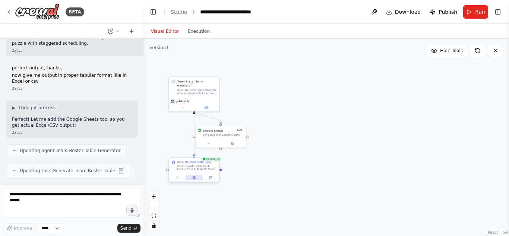
click at [193, 177] on icon at bounding box center [194, 177] width 2 height 3
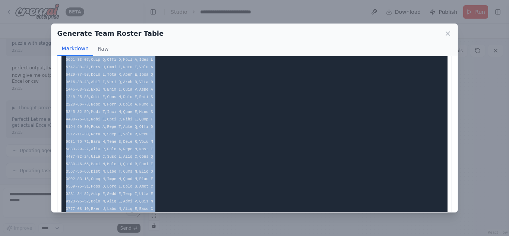
scroll to position [193, 0]
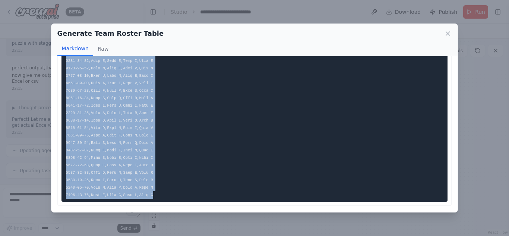
drag, startPoint x: 63, startPoint y: 72, endPoint x: 189, endPoint y: 225, distance: 198.0
click at [189, 225] on div "Generate Team Roster Table Markdown Raw ... Show more Not valid JSON" at bounding box center [254, 118] width 509 height 236
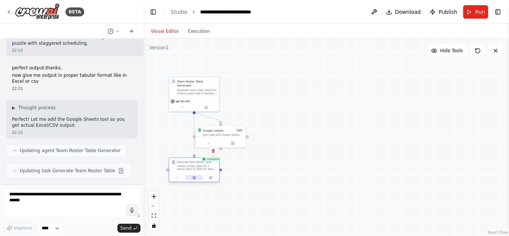
click at [192, 177] on button at bounding box center [194, 177] width 17 height 5
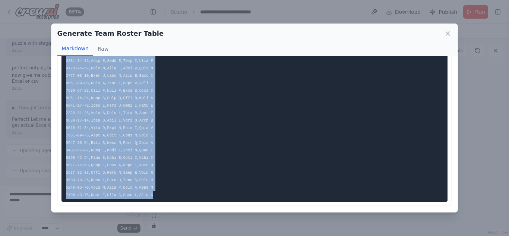
drag, startPoint x: 66, startPoint y: 73, endPoint x: 201, endPoint y: 193, distance: 180.3
click at [201, 193] on pre at bounding box center [254, 38] width 386 height 326
copy code "Date,Morning,Evening,Night,Off Duty [DATE],Team B,Team C,Team D,Team A [DATE],T…"
